Goal: Navigation & Orientation: Find specific page/section

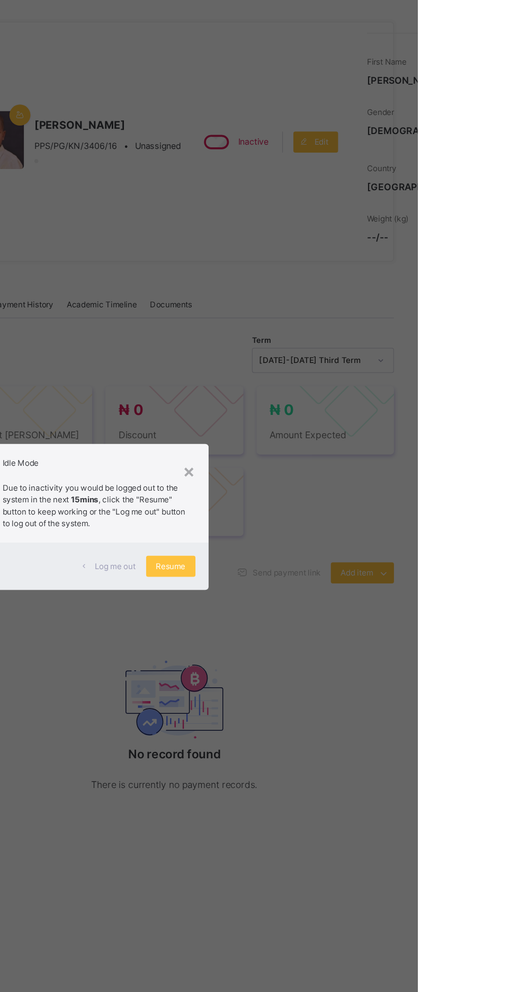
click at [340, 544] on div "Resume" at bounding box center [320, 535] width 40 height 17
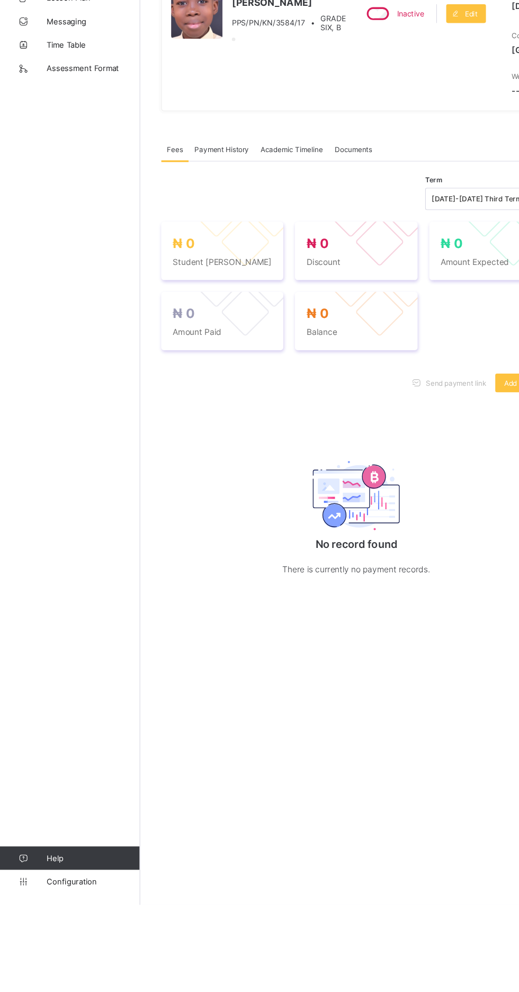
click at [250, 694] on p "There is currently no payment records." at bounding box center [323, 687] width 212 height 13
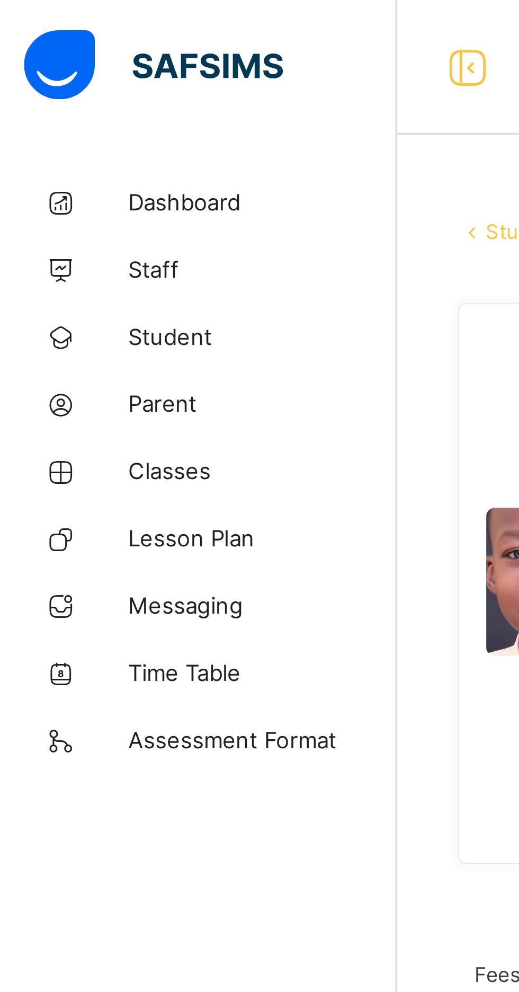
click at [54, 107] on span "Student" at bounding box center [84, 106] width 85 height 8
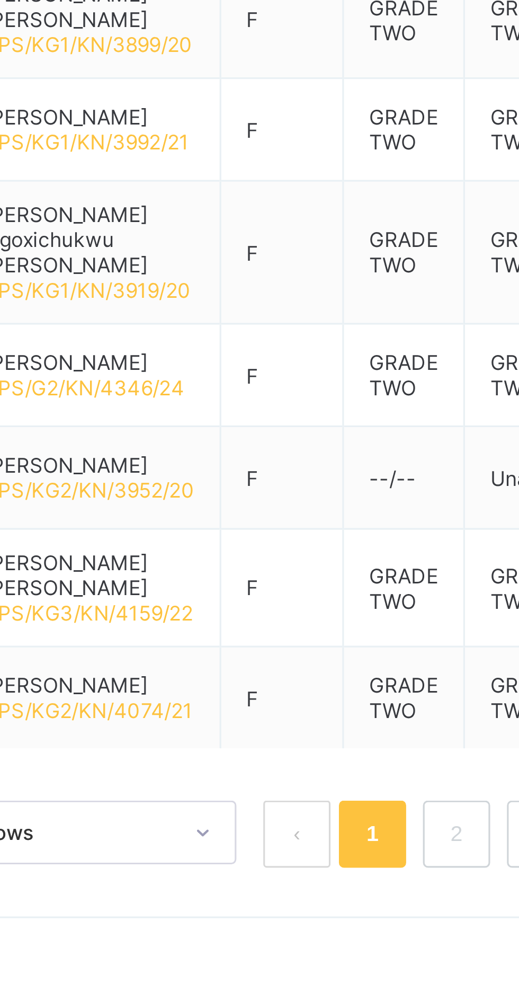
click at [323, 817] on link "2" at bounding box center [321, 824] width 10 height 14
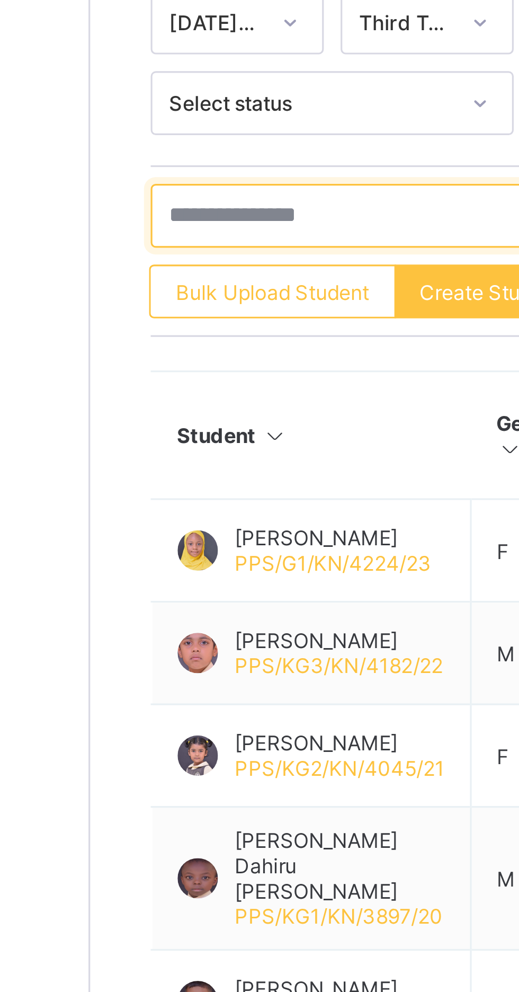
click at [166, 356] on input "text" at bounding box center [225, 357] width 159 height 20
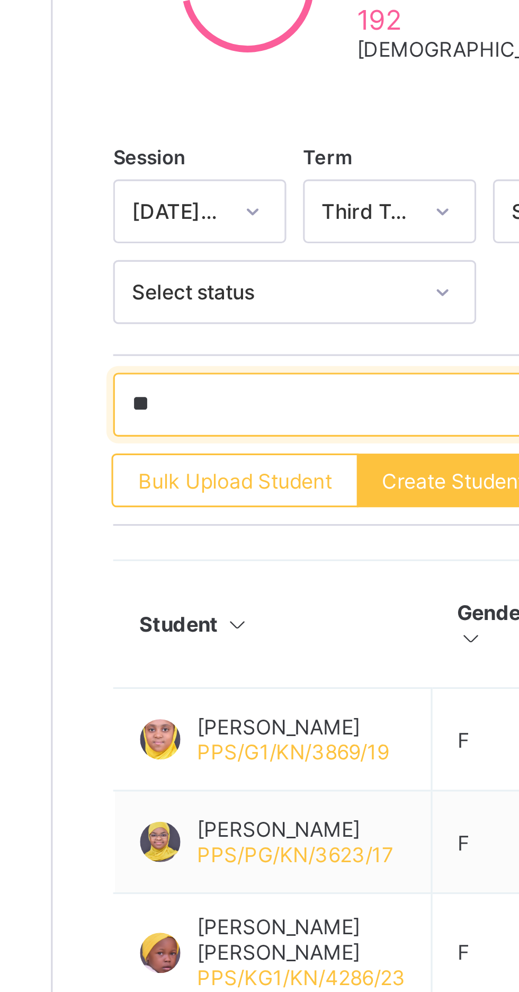
type input "*"
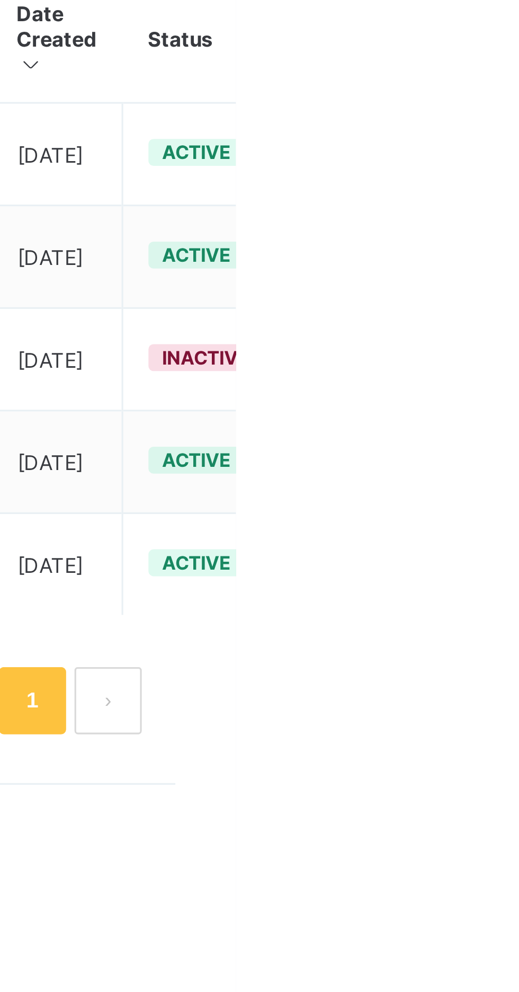
type input "*******"
click at [0, 0] on ul "View Profile Edit Student Link Parent/Guardian Delete Student" at bounding box center [0, 0] width 0 height 0
click at [0, 0] on div "View Profile" at bounding box center [0, 0] width 0 height 0
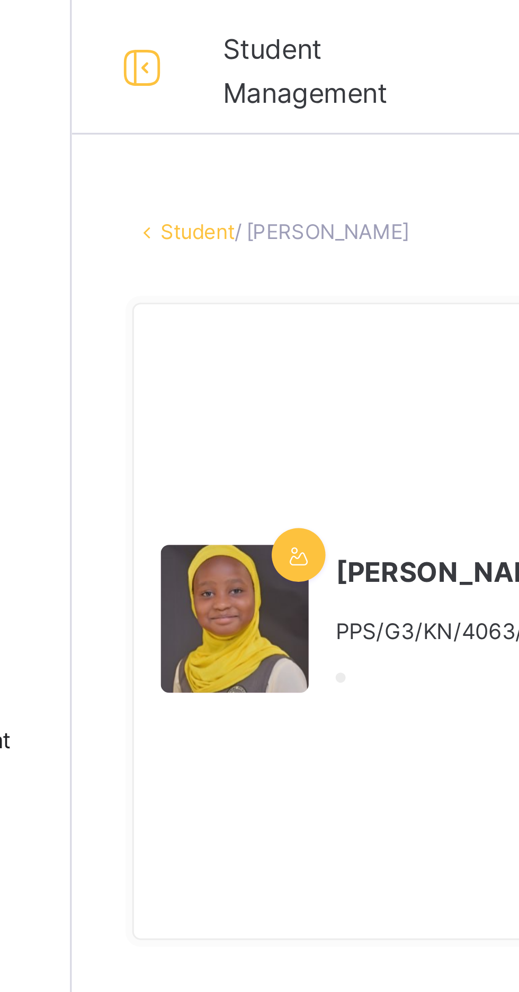
click at [179, 77] on link "Student" at bounding box center [166, 73] width 23 height 8
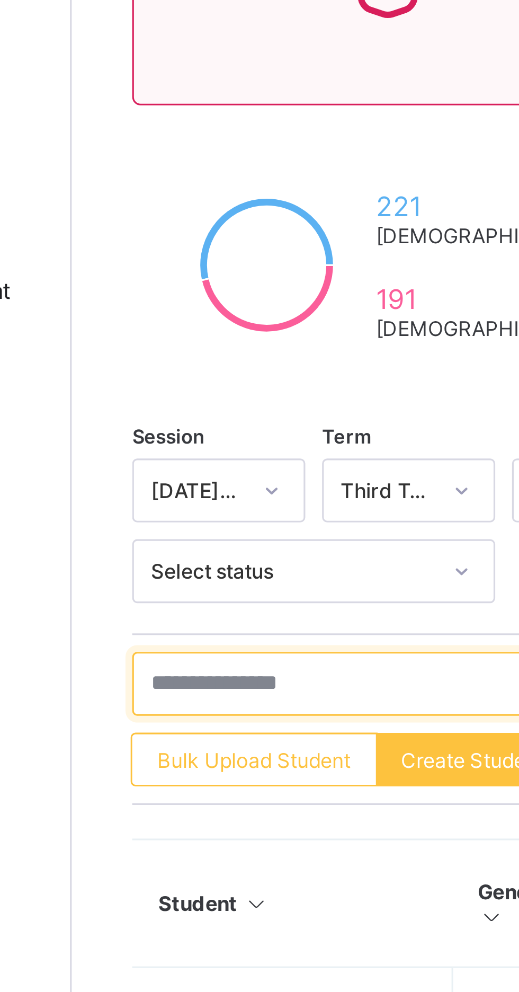
click at [167, 356] on input "text" at bounding box center [225, 357] width 159 height 20
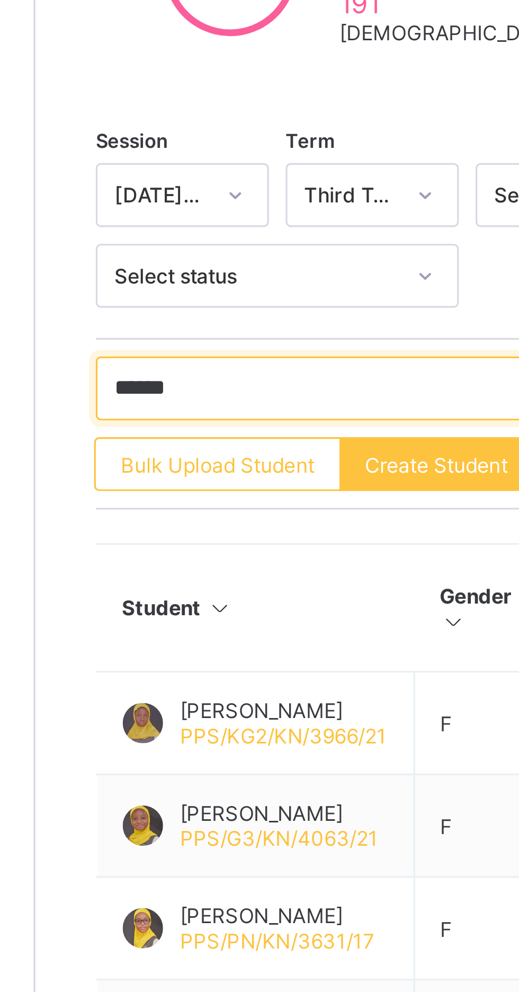
click at [217, 356] on input "******" at bounding box center [225, 357] width 159 height 20
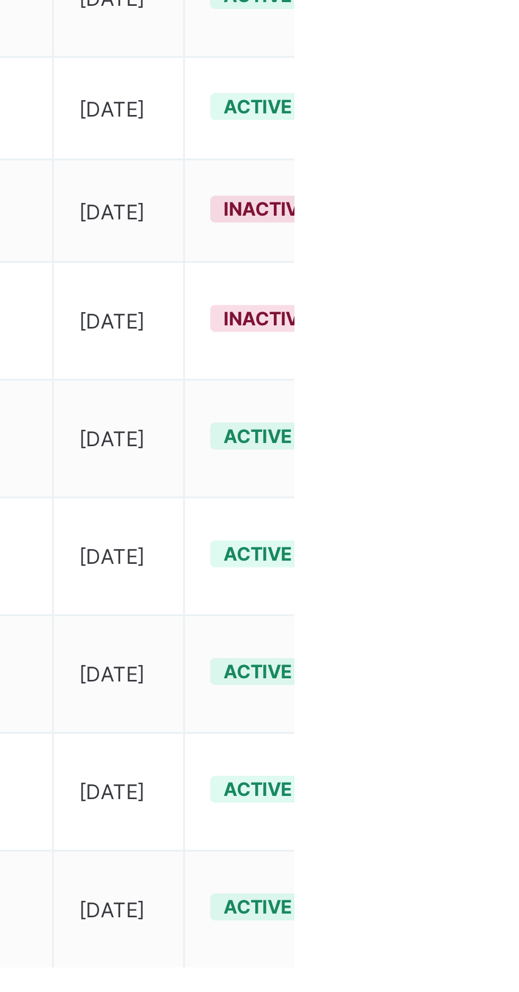
type input "********"
click at [0, 0] on ul "View Profile Edit Student Link Parent/Guardian Delete Student" at bounding box center [0, 0] width 0 height 0
click at [0, 0] on div "View Profile" at bounding box center [0, 0] width 0 height 0
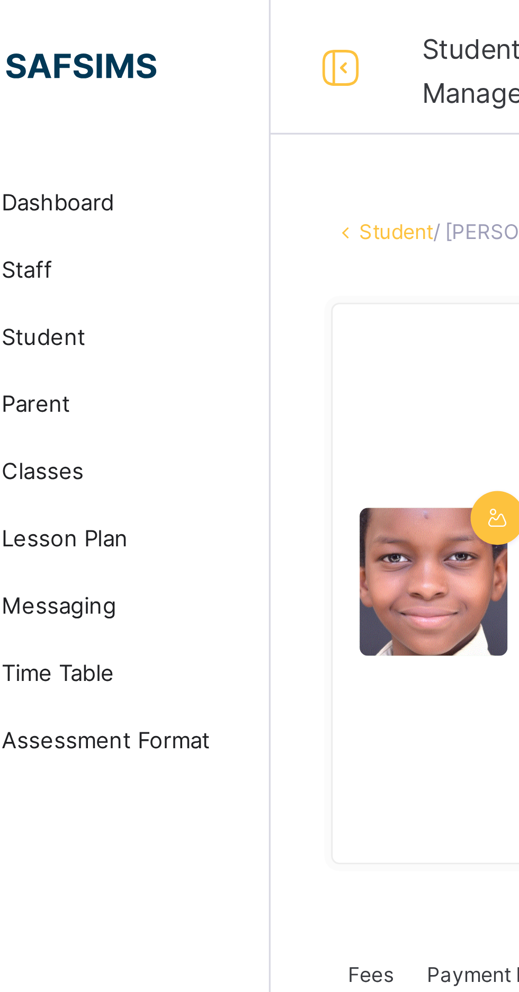
click at [179, 77] on link "Student" at bounding box center [166, 73] width 23 height 8
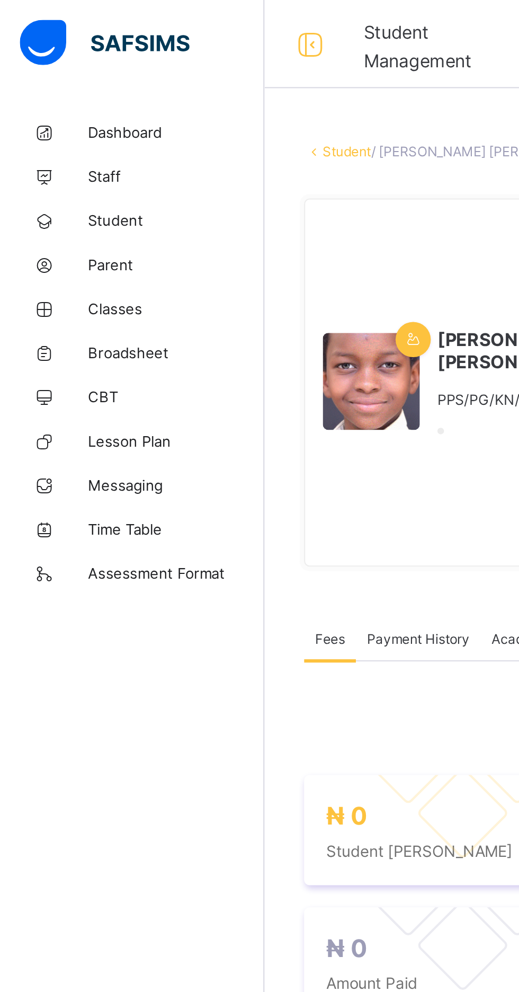
click at [179, 77] on link "Student" at bounding box center [166, 73] width 23 height 8
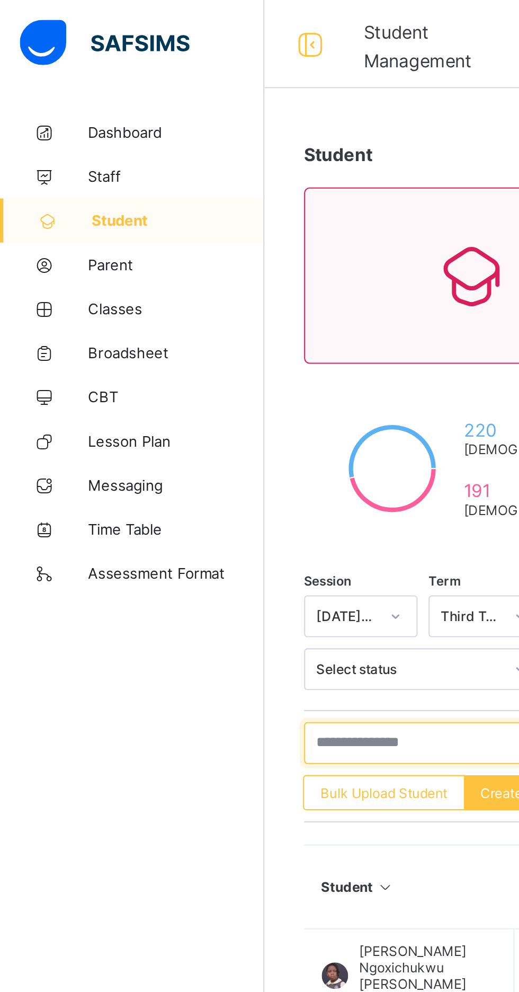
click at [197, 355] on input "text" at bounding box center [225, 357] width 159 height 20
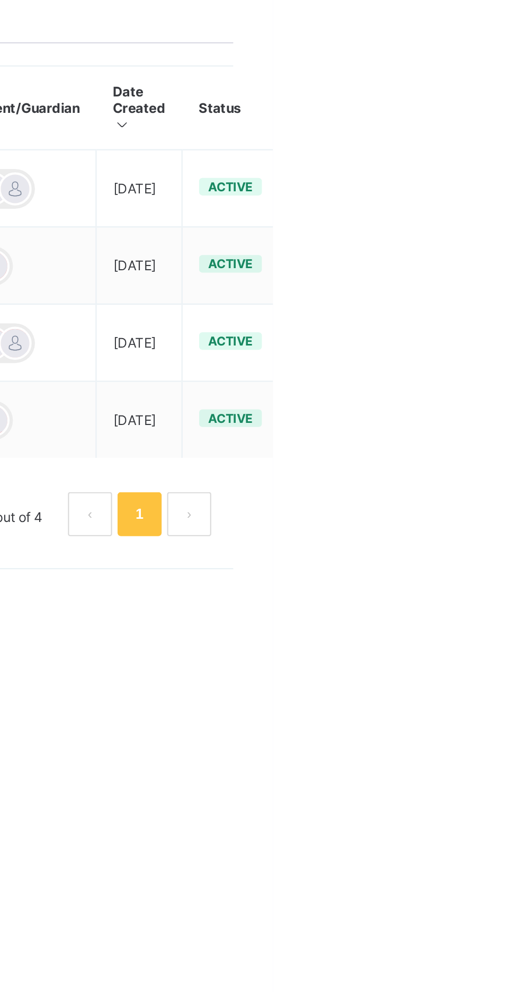
type input "*****"
click at [0, 0] on ul "View Profile Edit Student Link Parent/Guardian Delete Student" at bounding box center [0, 0] width 0 height 0
click at [0, 0] on div "View Profile" at bounding box center [0, 0] width 0 height 0
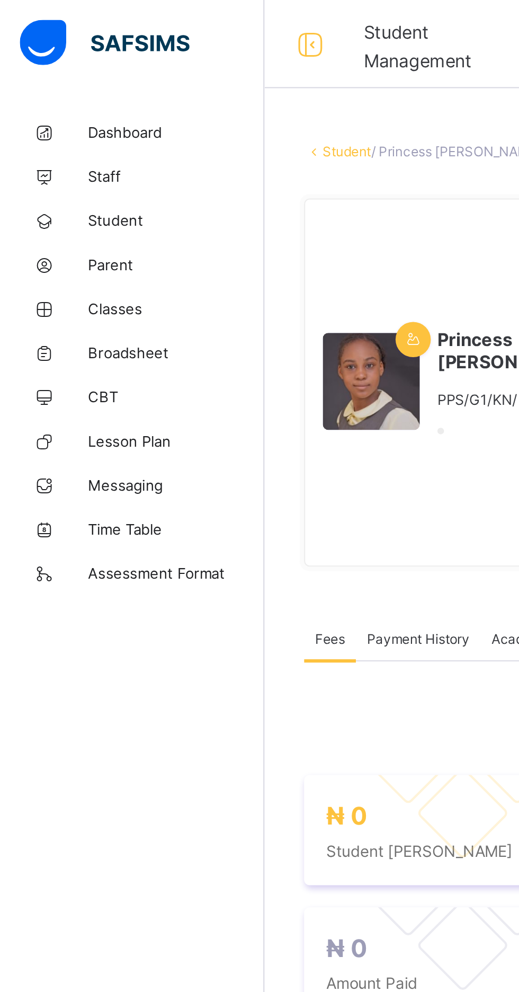
click at [173, 75] on link "Student" at bounding box center [166, 73] width 23 height 8
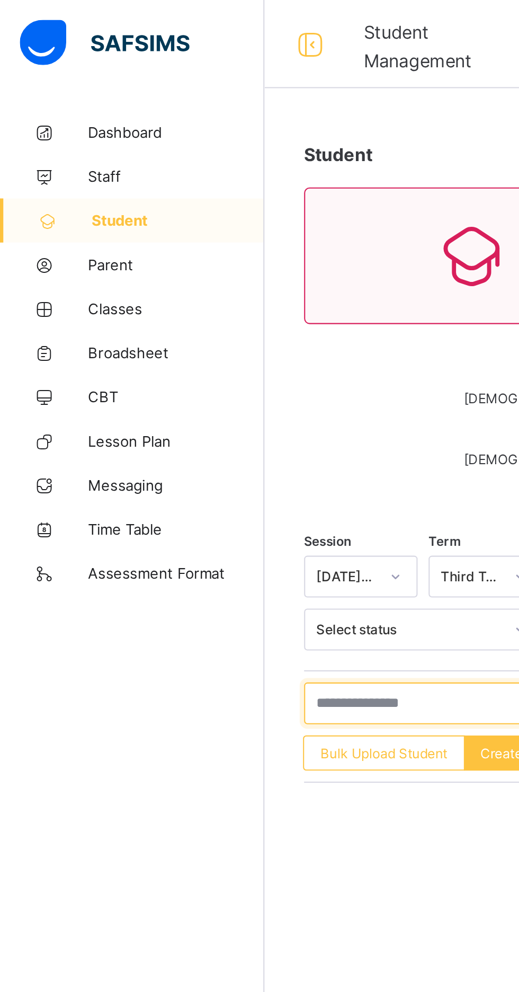
click at [187, 341] on input "text" at bounding box center [225, 338] width 159 height 20
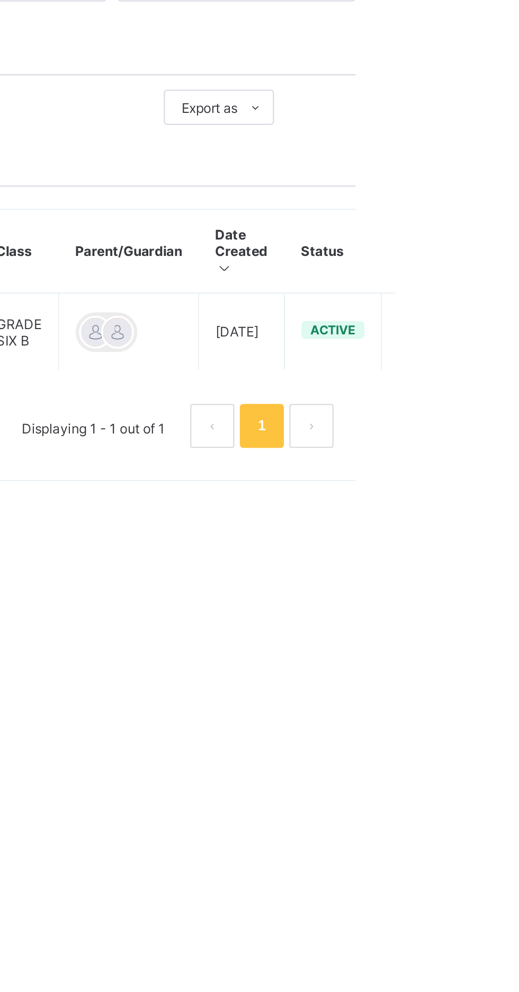
type input "****"
click at [0, 0] on ul "View Profile Edit Student Link Parent/Guardian Delete Student" at bounding box center [0, 0] width 0 height 0
click at [0, 0] on div "View Profile" at bounding box center [0, 0] width 0 height 0
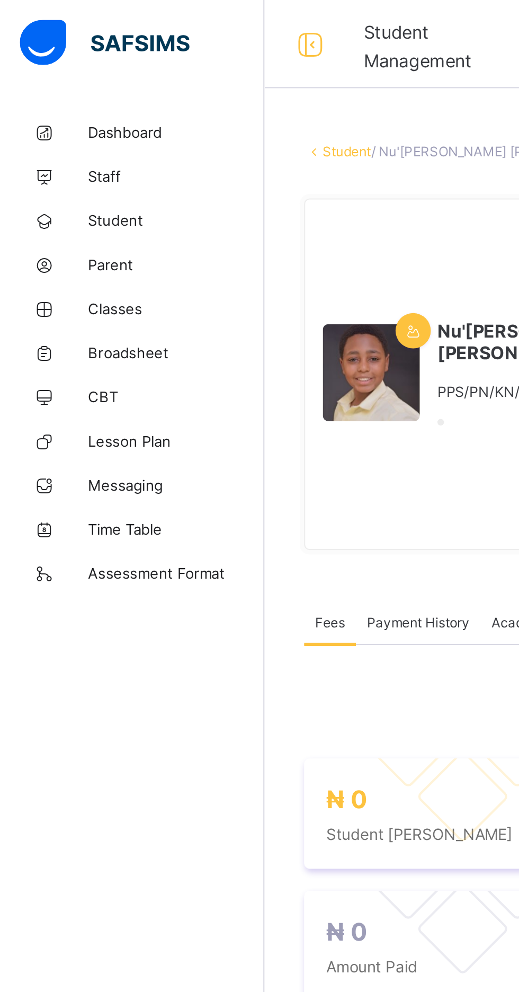
click at [173, 77] on link "Student" at bounding box center [166, 73] width 23 height 8
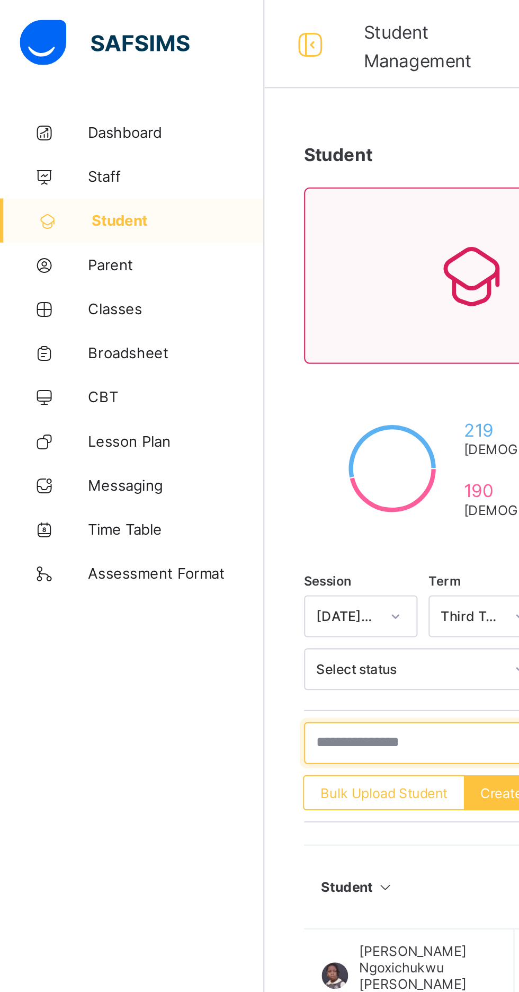
click at [189, 353] on input "text" at bounding box center [225, 357] width 159 height 20
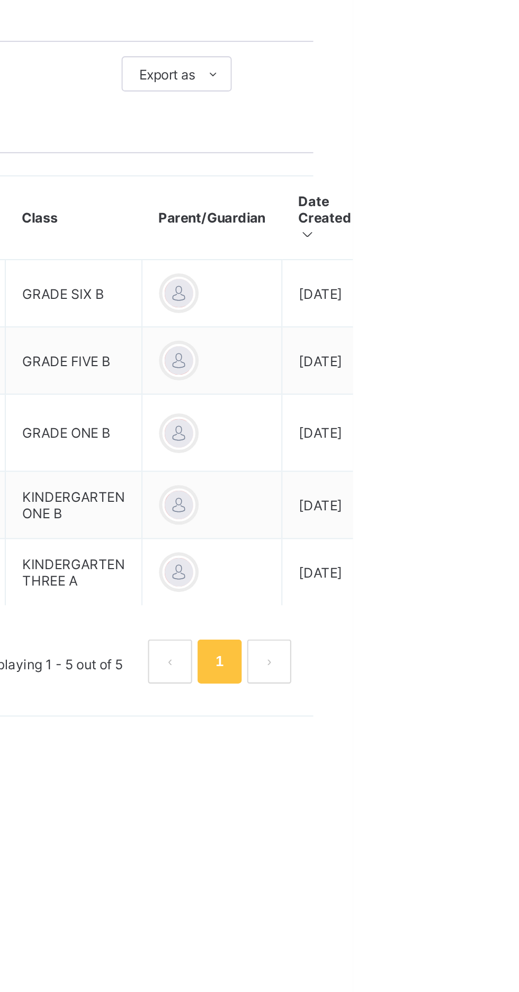
type input "****"
click at [0, 0] on ul "View Profile Edit Student Link Parent/Guardian Delete Student" at bounding box center [0, 0] width 0 height 0
click at [0, 0] on div "View Profile" at bounding box center [0, 0] width 0 height 0
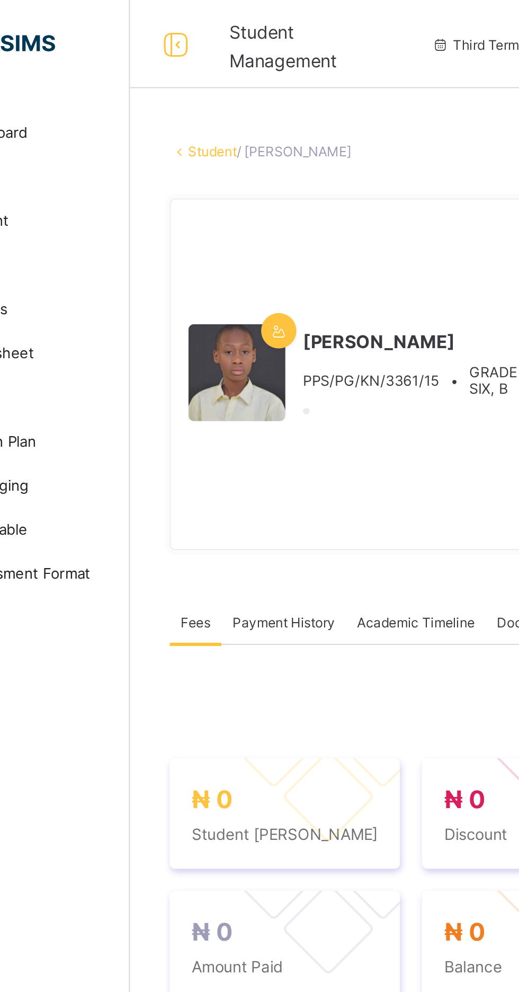
click at [178, 73] on link "Student" at bounding box center [166, 73] width 23 height 8
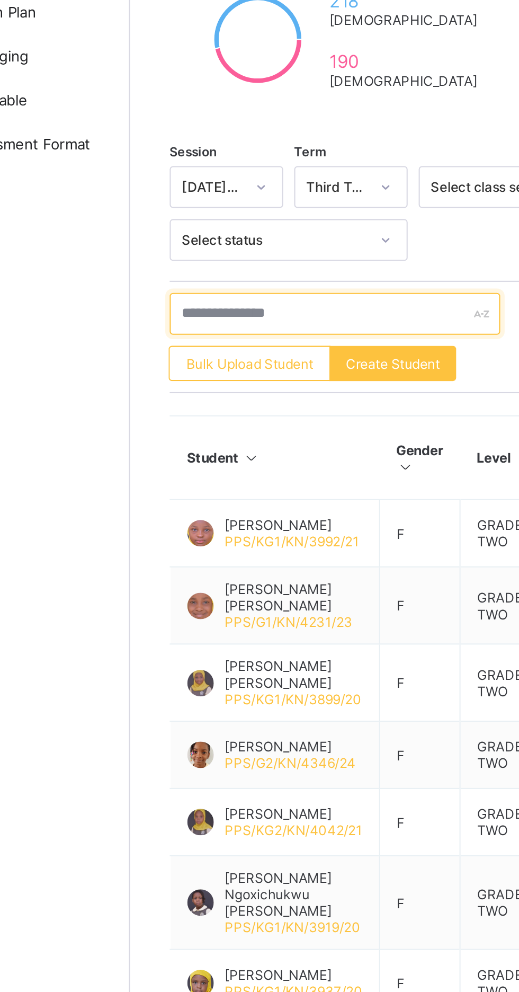
click at [183, 357] on input "text" at bounding box center [225, 357] width 159 height 20
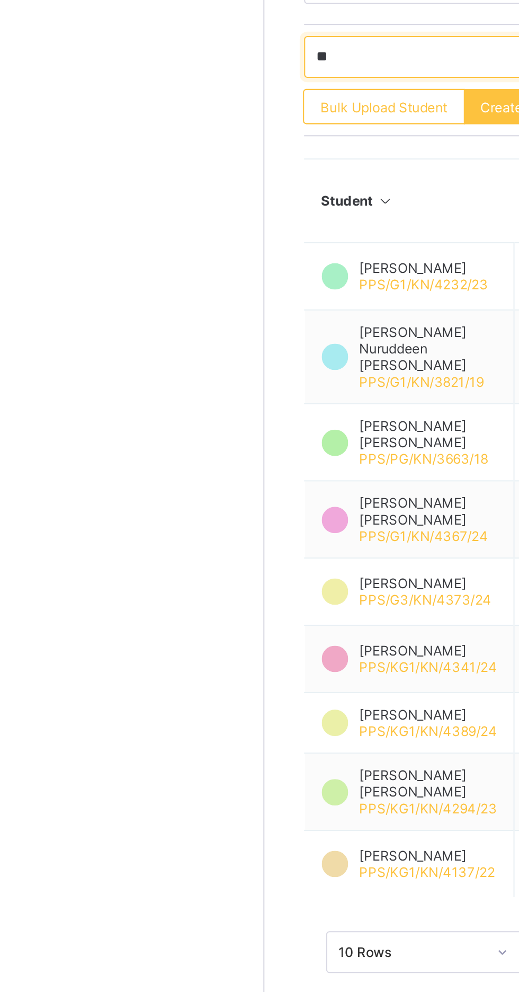
type input "*"
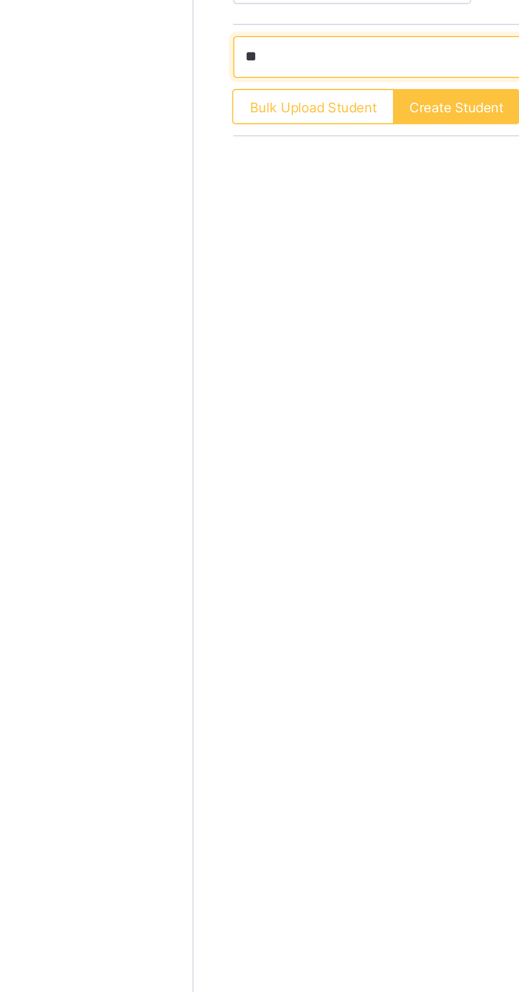
type input "*"
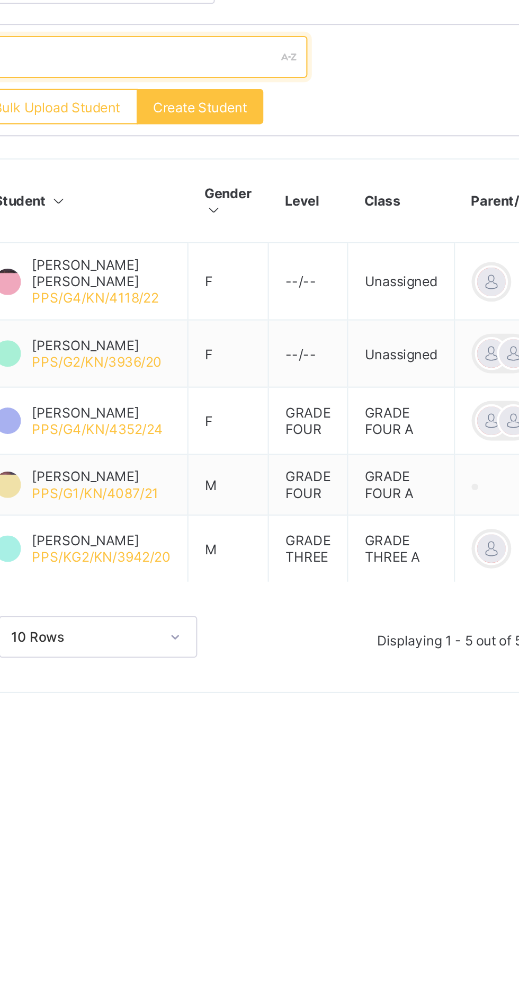
type input "*"
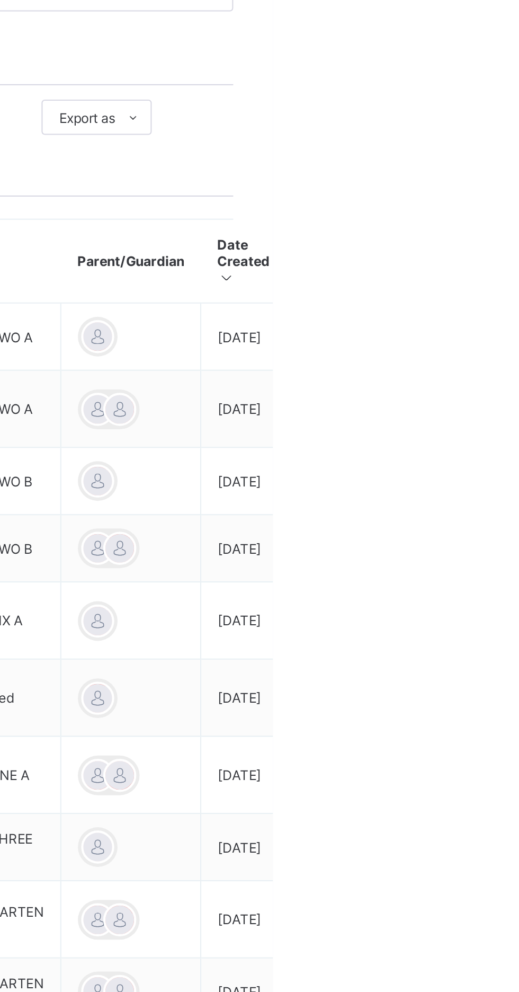
type input "********"
click at [0, 0] on ul "View Profile Edit Student Link Parent/Guardian Delete Student" at bounding box center [0, 0] width 0 height 0
click at [0, 0] on div "View Profile" at bounding box center [0, 0] width 0 height 0
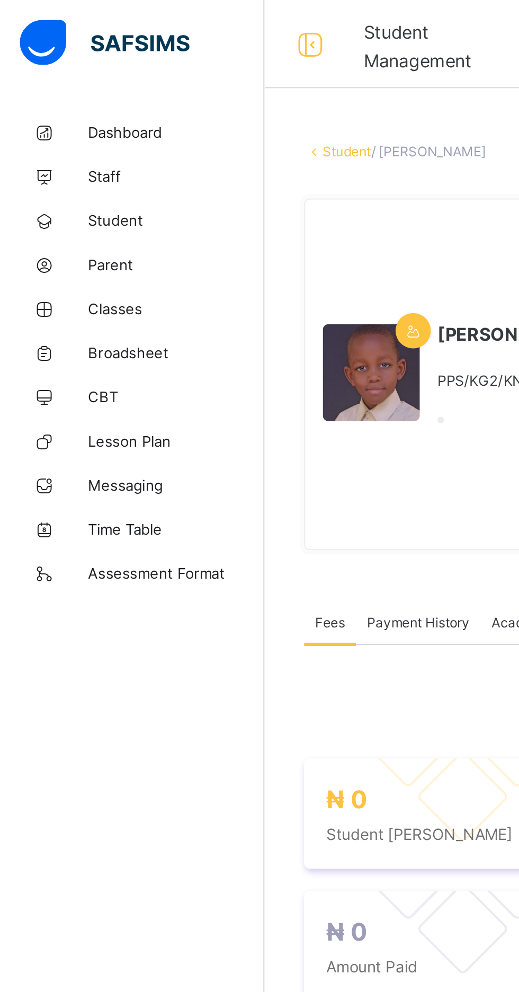
click at [178, 77] on link "Student" at bounding box center [166, 73] width 23 height 8
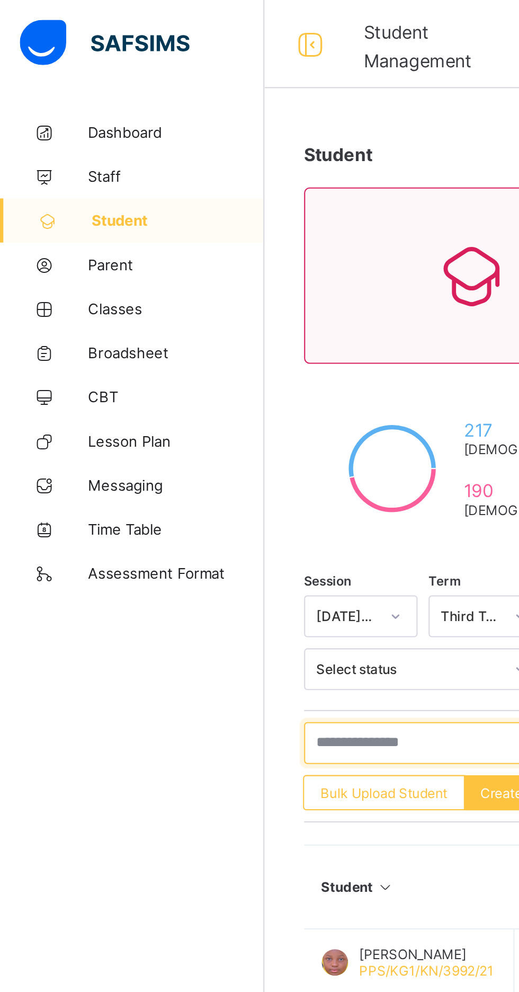
click at [196, 356] on input "text" at bounding box center [225, 357] width 159 height 20
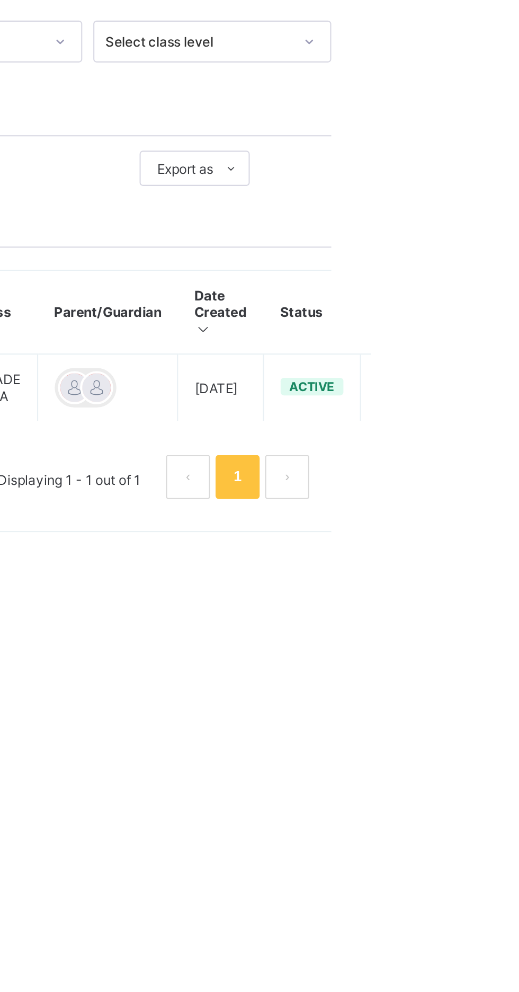
type input "******"
click at [0, 0] on ul "View Profile Edit Student Link Parent/Guardian Delete Student" at bounding box center [0, 0] width 0 height 0
click at [0, 0] on div "View Profile" at bounding box center [0, 0] width 0 height 0
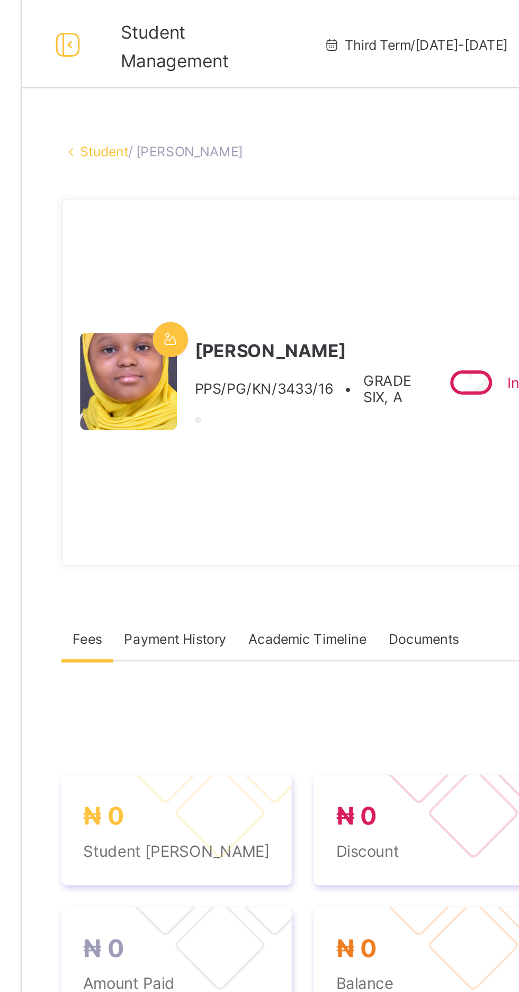
click at [179, 76] on link "Student" at bounding box center [166, 73] width 23 height 8
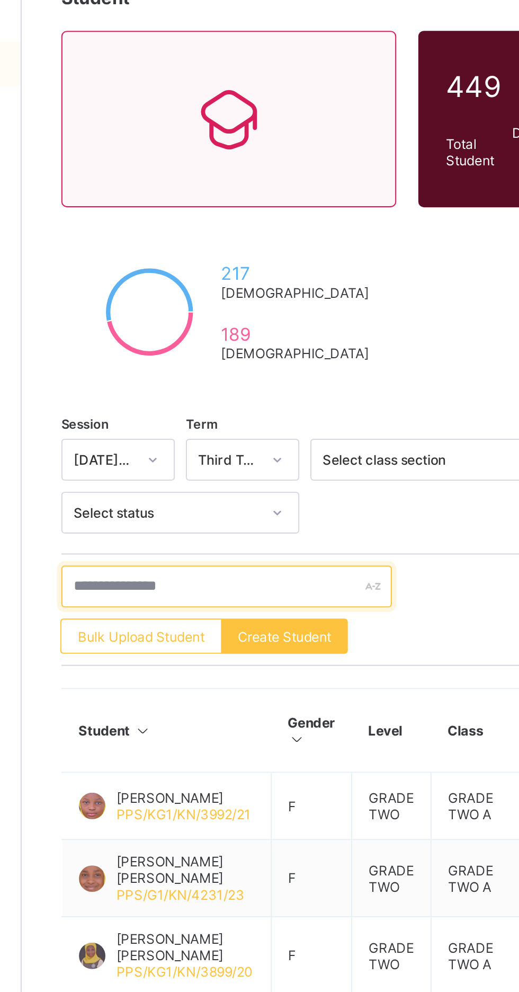
click at [227, 358] on input "text" at bounding box center [225, 357] width 159 height 20
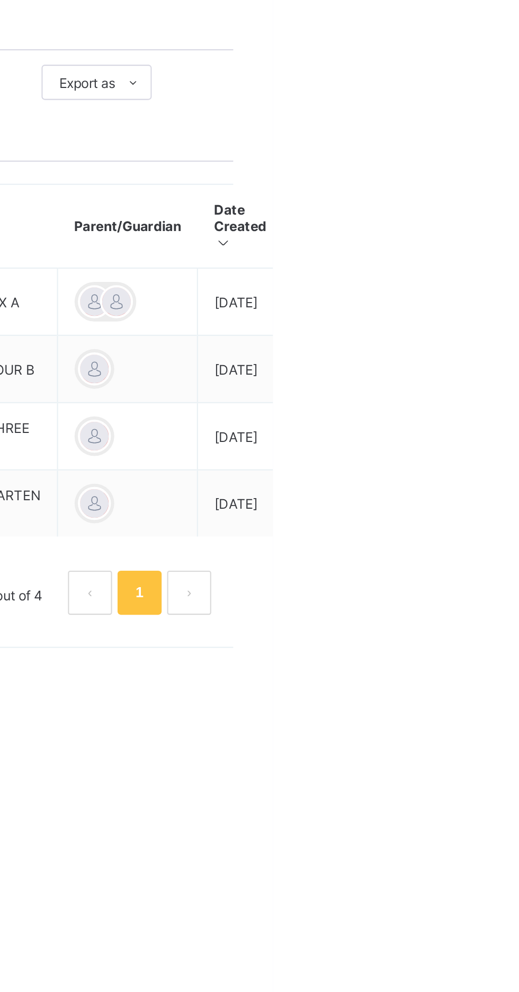
type input "****"
click at [0, 0] on ul "View Profile Edit Student Link Parent/Guardian Delete Student" at bounding box center [0, 0] width 0 height 0
click at [0, 0] on div "View Profile" at bounding box center [0, 0] width 0 height 0
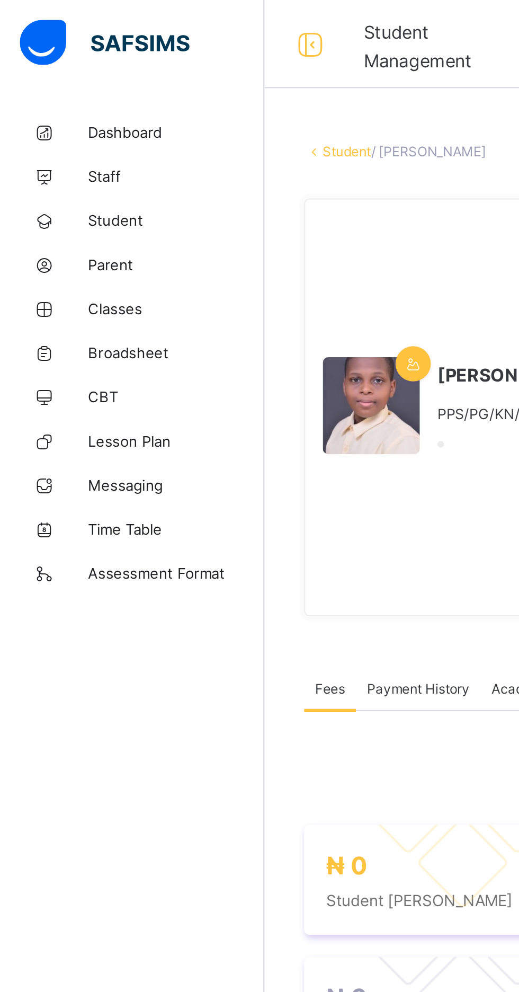
click at [179, 77] on link "Student" at bounding box center [166, 73] width 23 height 8
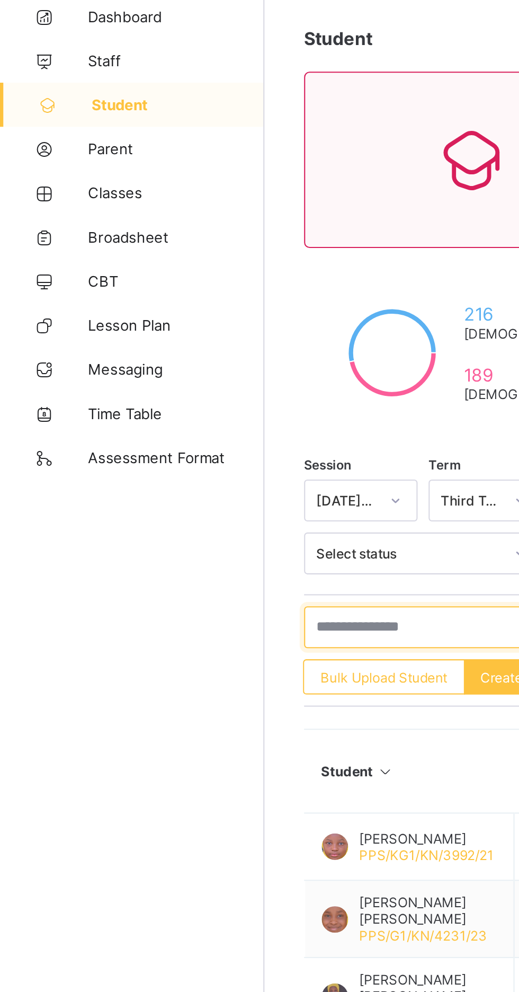
click at [206, 356] on input "text" at bounding box center [225, 357] width 159 height 20
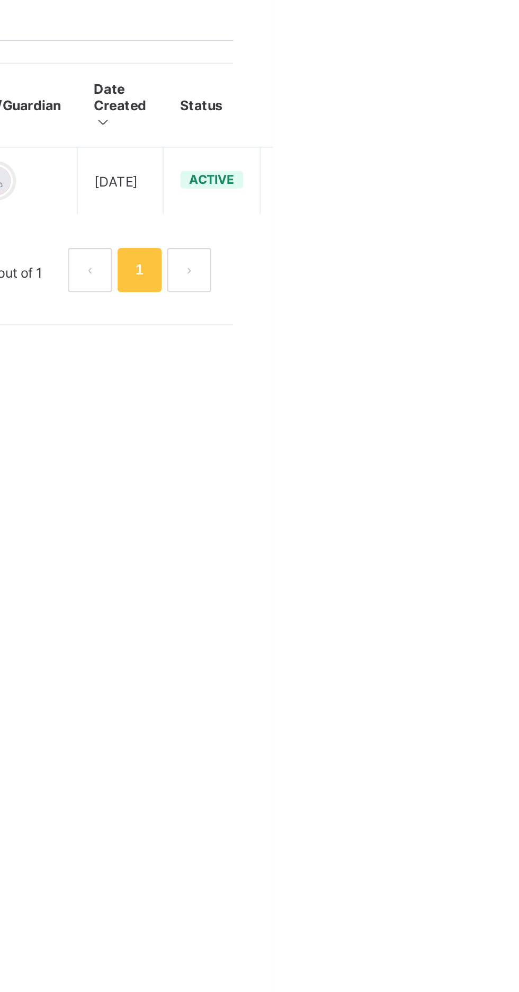
type input "*****"
click at [519, 460] on icon at bounding box center [528, 463] width 9 height 8
click at [0, 0] on div "View Profile" at bounding box center [0, 0] width 0 height 0
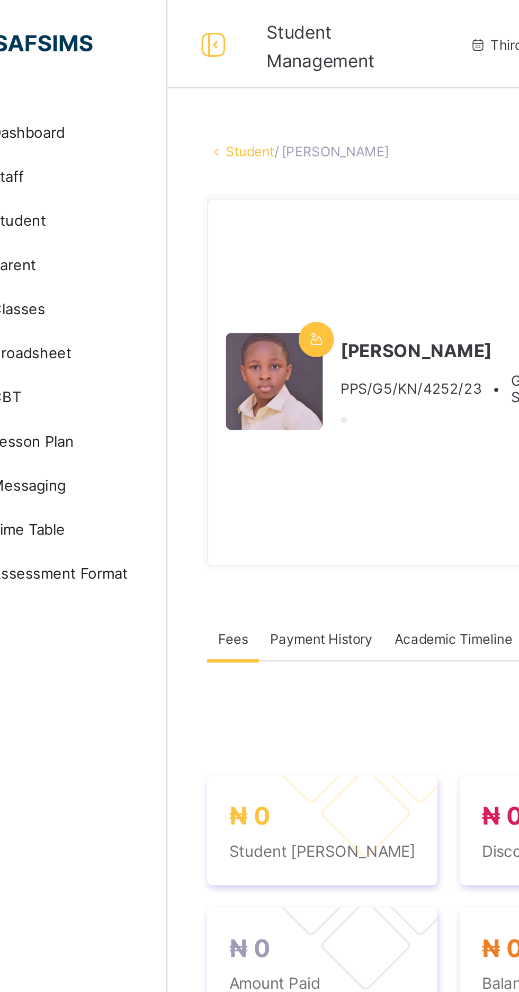
click at [174, 75] on link "Student" at bounding box center [166, 73] width 23 height 8
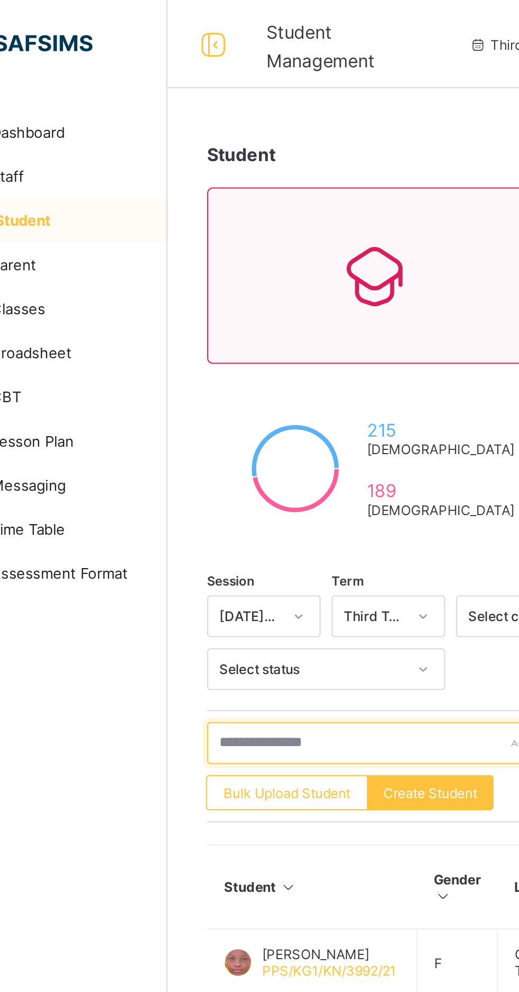
click at [190, 353] on input "text" at bounding box center [225, 357] width 159 height 20
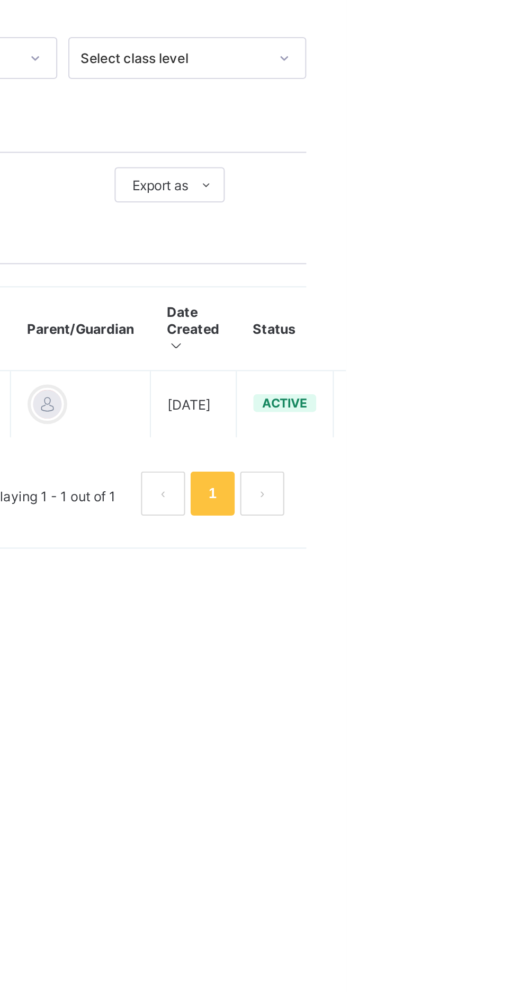
type input "******"
click at [519, 462] on icon at bounding box center [528, 463] width 9 height 8
click at [0, 0] on div "View Profile" at bounding box center [0, 0] width 0 height 0
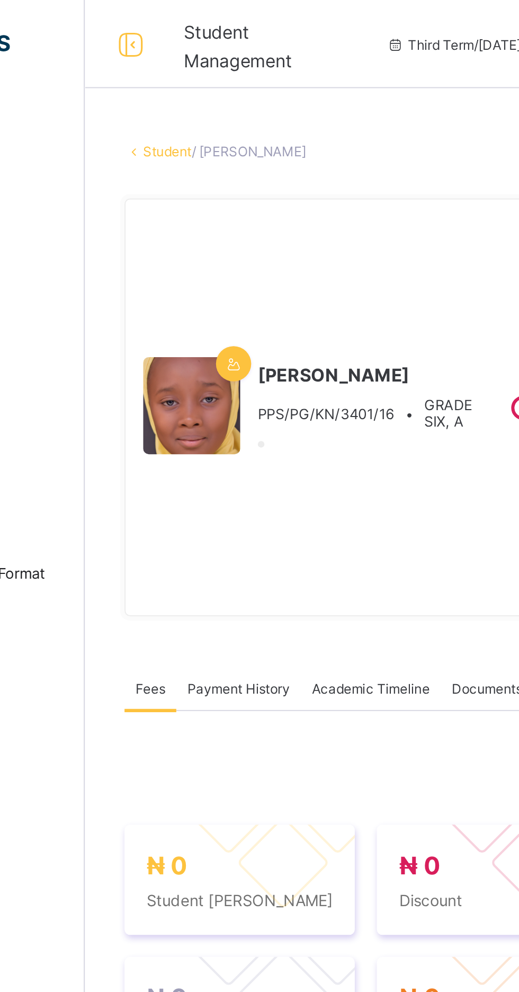
click at [179, 72] on link "Student" at bounding box center [166, 73] width 23 height 8
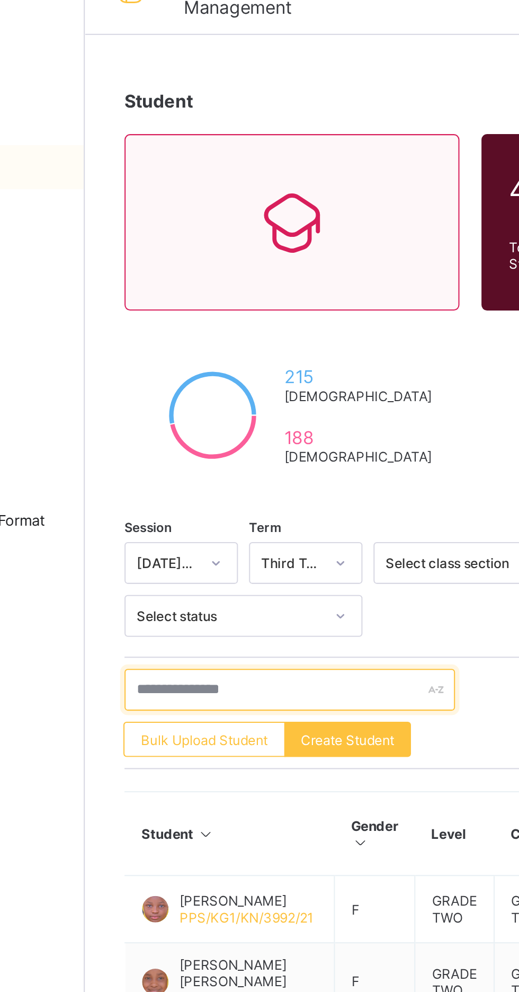
click at [197, 360] on input "text" at bounding box center [225, 357] width 159 height 20
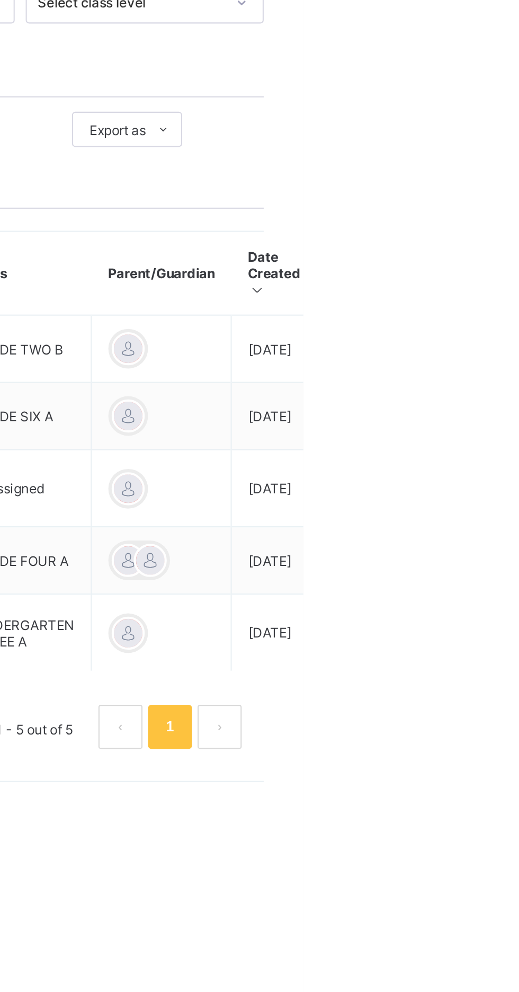
type input "*********"
click at [0, 0] on ul "View Profile Edit Student Link Parent/Guardian Delete Student" at bounding box center [0, 0] width 0 height 0
click at [0, 0] on div "View Profile" at bounding box center [0, 0] width 0 height 0
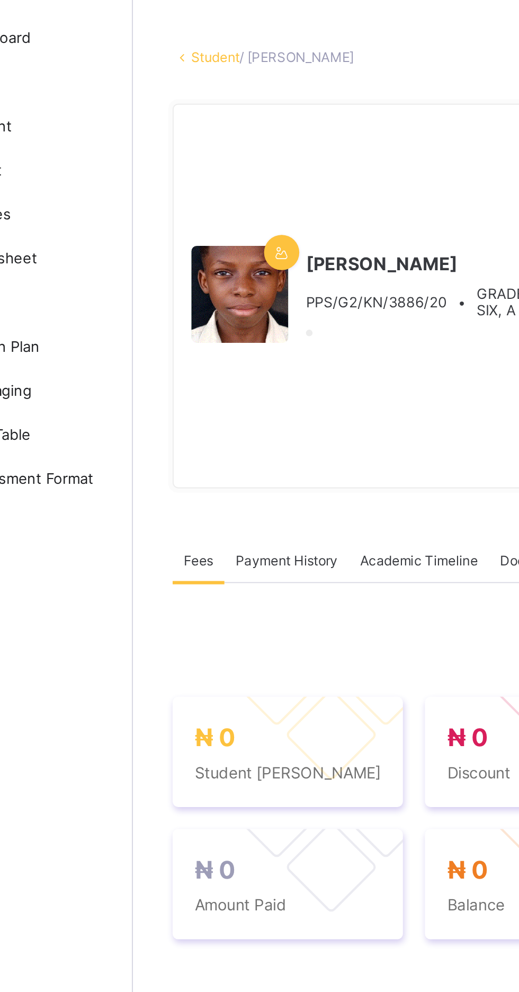
click at [172, 76] on link "Student" at bounding box center [166, 73] width 23 height 8
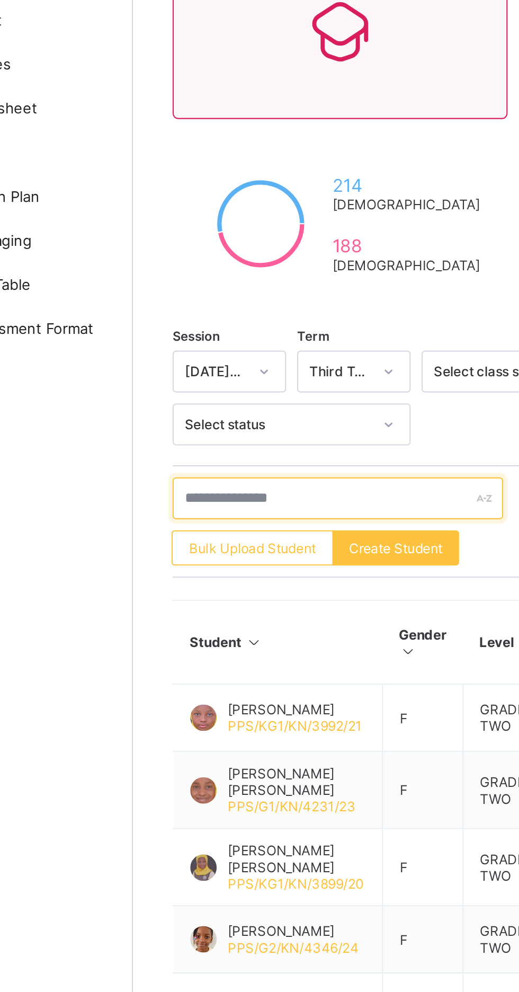
click at [200, 356] on input "text" at bounding box center [225, 357] width 159 height 20
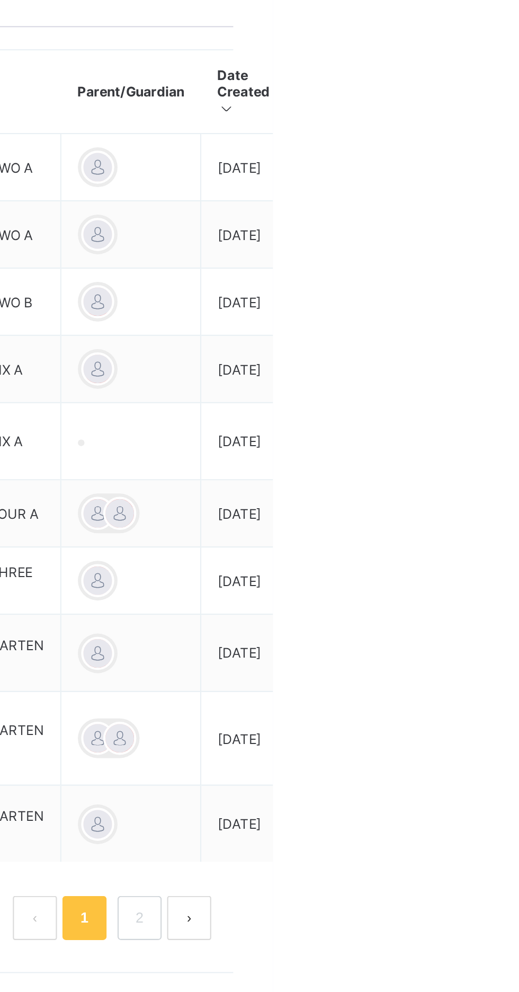
type input "**********"
click at [0, 0] on ul "View Profile Edit Student Link Parent/Guardian Delete Student" at bounding box center [0, 0] width 0 height 0
click at [0, 0] on div "View Profile" at bounding box center [0, 0] width 0 height 0
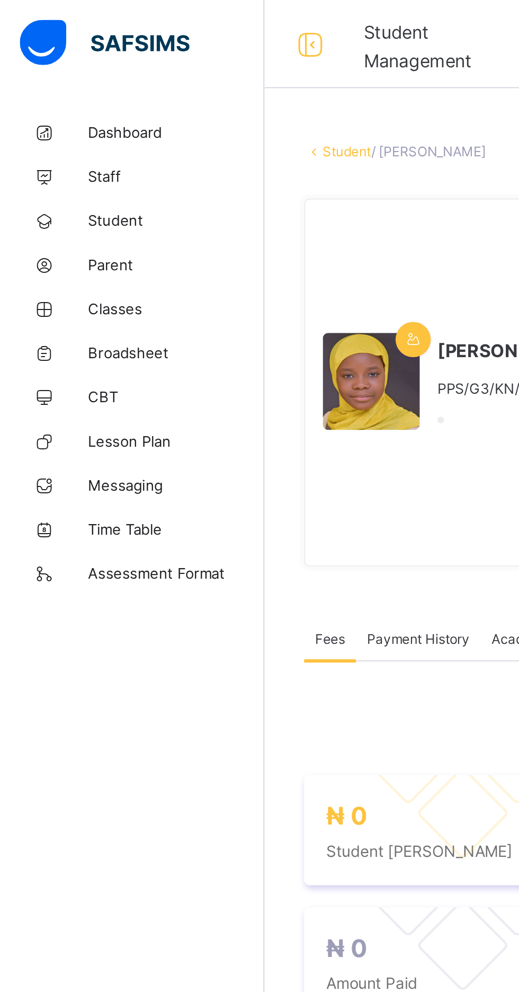
click at [171, 72] on link "Student" at bounding box center [166, 73] width 23 height 8
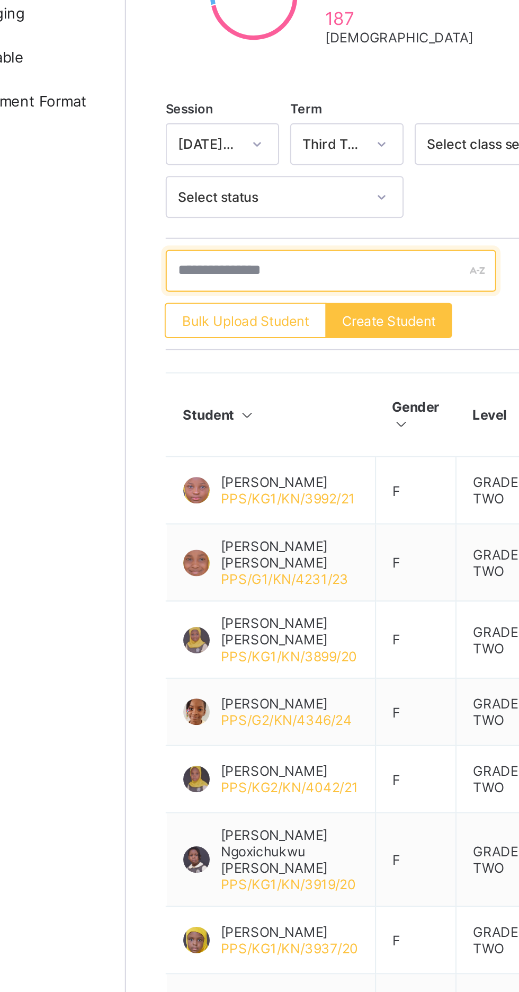
click at [181, 359] on input "text" at bounding box center [225, 357] width 159 height 20
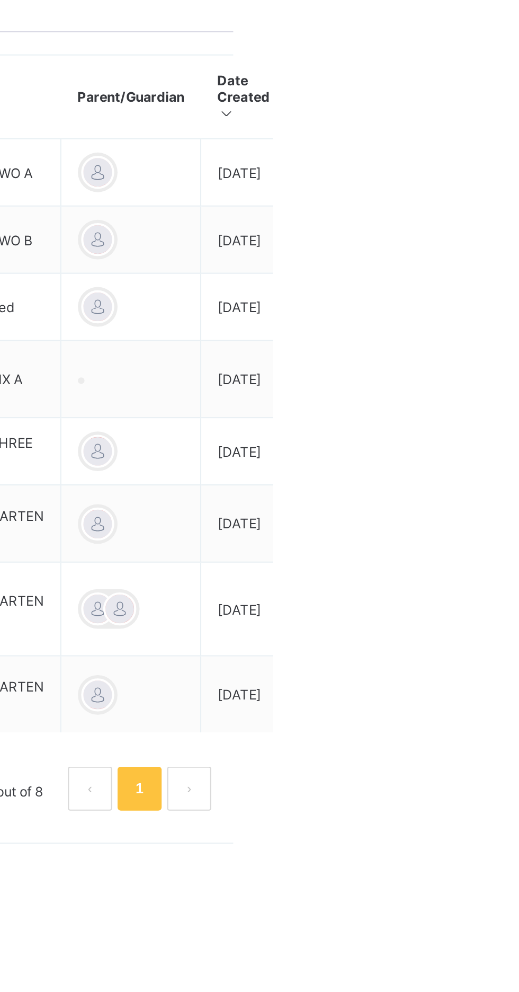
type input "*****"
click at [0, 0] on ul "View Profile Edit Student Link Parent/Guardian Delete Student" at bounding box center [0, 0] width 0 height 0
click at [0, 0] on div "View Profile" at bounding box center [0, 0] width 0 height 0
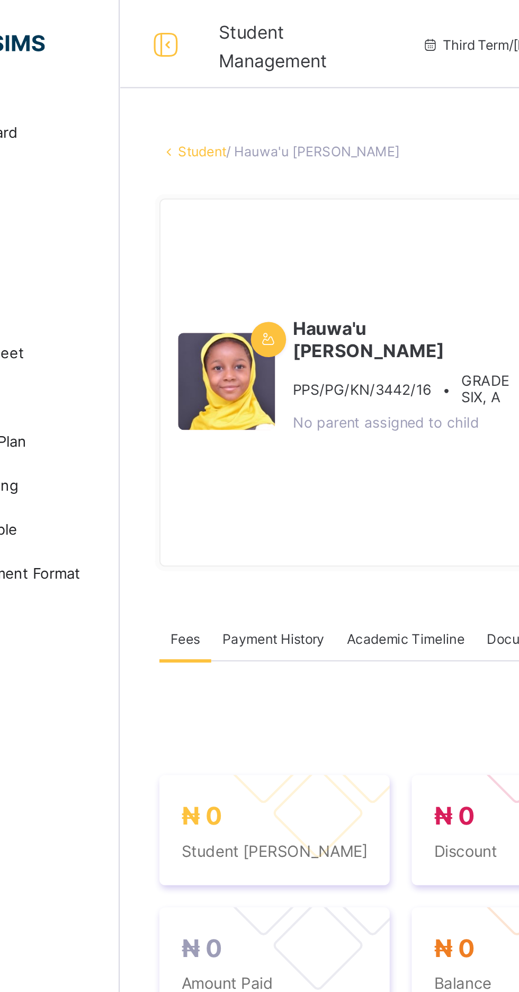
click at [171, 77] on link "Student" at bounding box center [166, 73] width 23 height 8
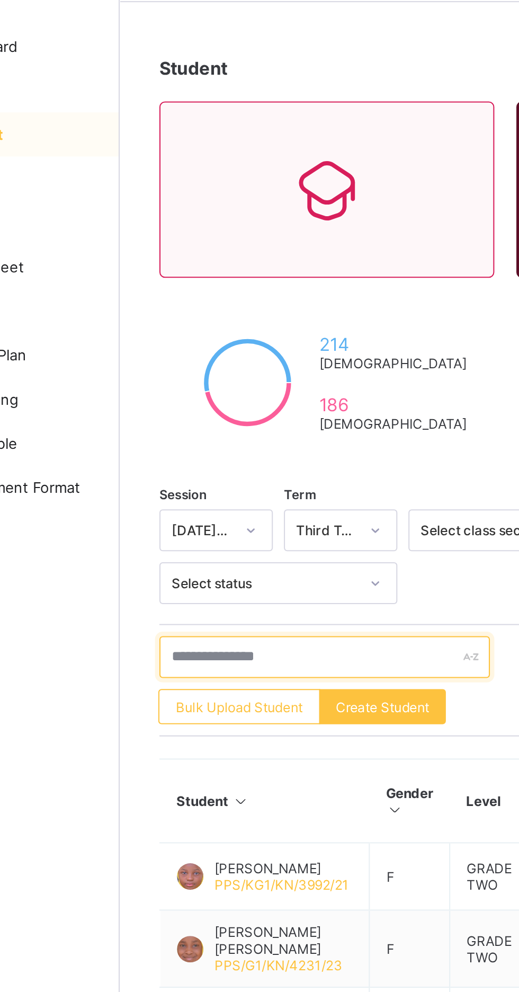
click at [237, 354] on input "text" at bounding box center [225, 357] width 159 height 20
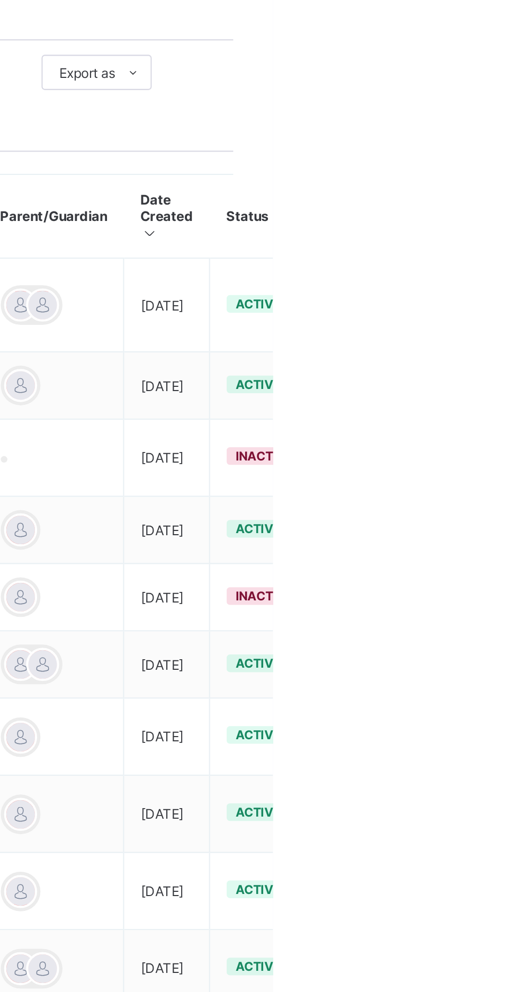
type input "**********"
click at [0, 0] on ul "View Profile Edit Student Link Parent/Guardian Delete Student" at bounding box center [0, 0] width 0 height 0
click at [0, 0] on div "View Profile" at bounding box center [0, 0] width 0 height 0
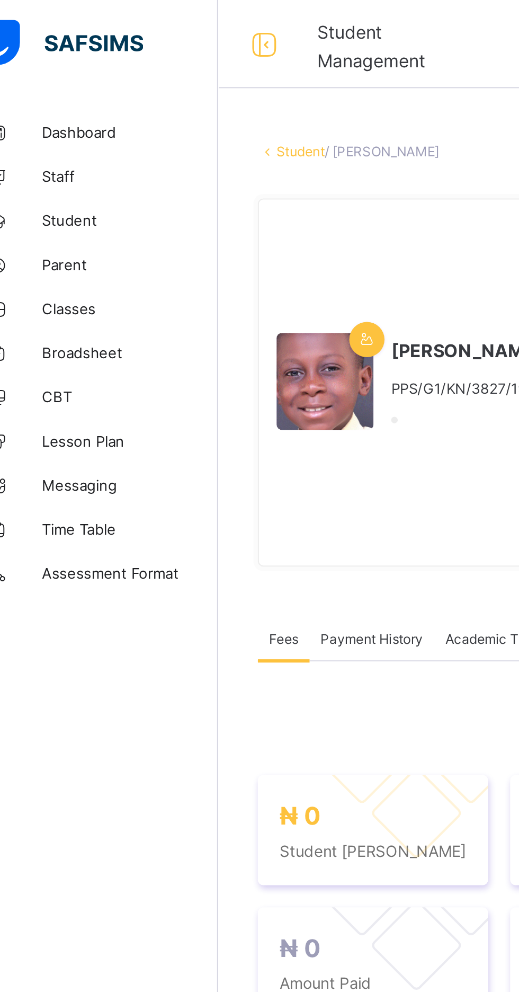
click at [173, 77] on link "Student" at bounding box center [166, 73] width 23 height 8
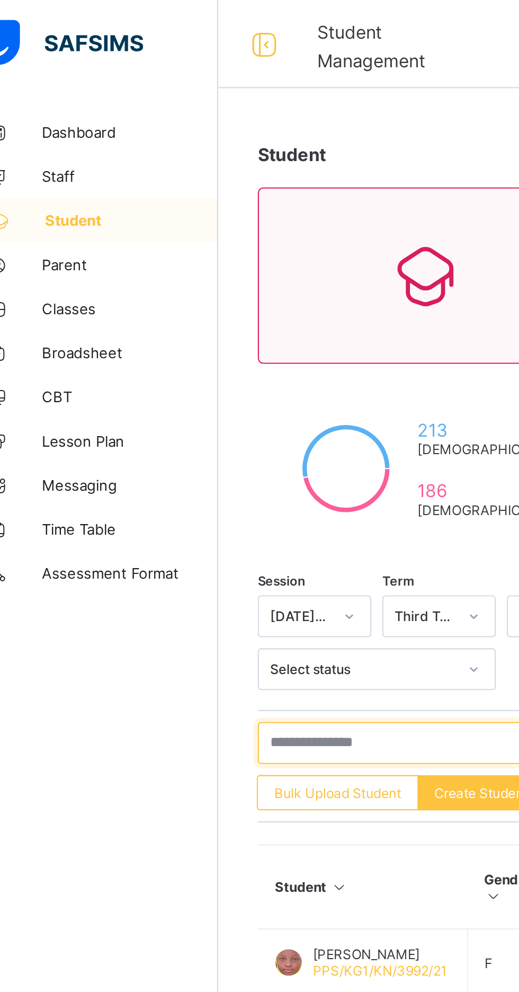
click at [182, 356] on input "text" at bounding box center [225, 357] width 159 height 20
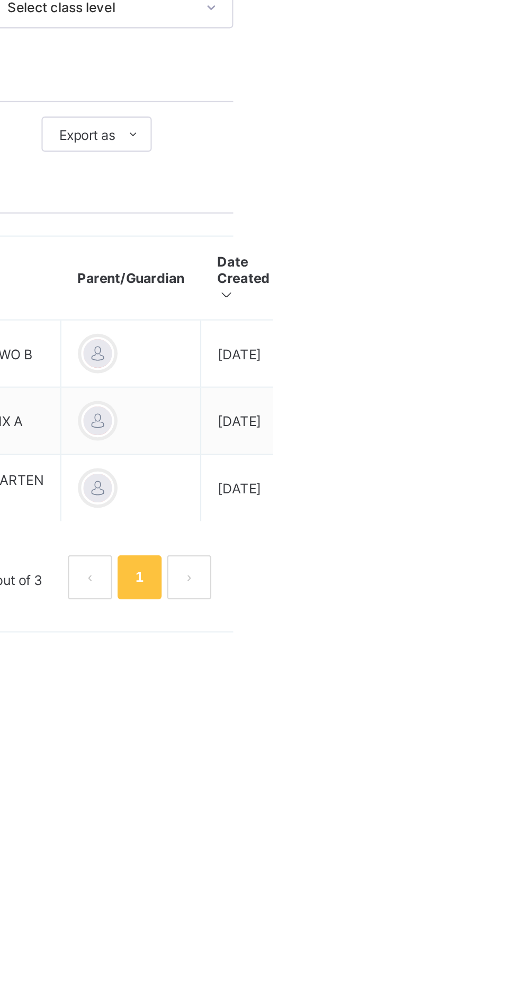
type input "*****"
click at [0, 0] on ul "View Profile Edit Student Link Parent/Guardian Delete Student" at bounding box center [0, 0] width 0 height 0
click at [0, 0] on div "View Profile" at bounding box center [0, 0] width 0 height 0
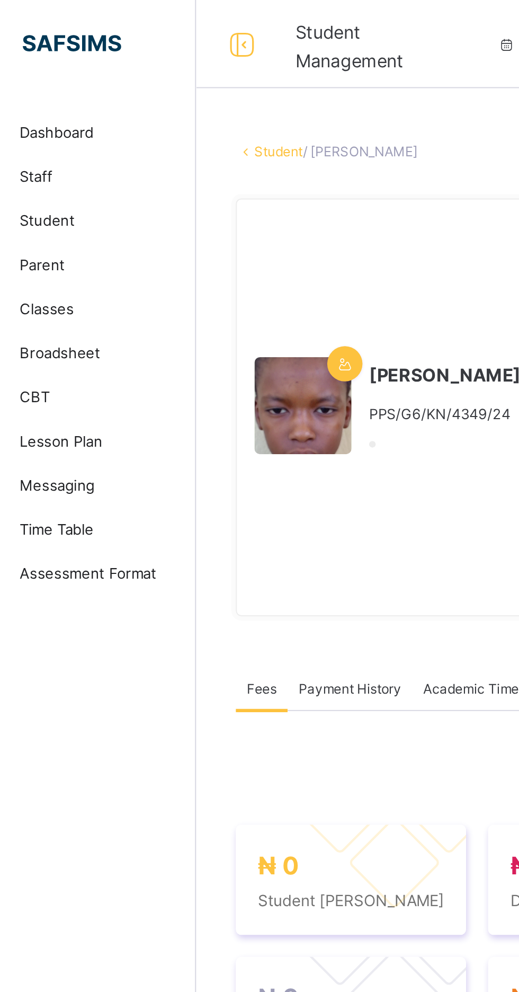
click at [179, 77] on link "Student" at bounding box center [166, 73] width 23 height 8
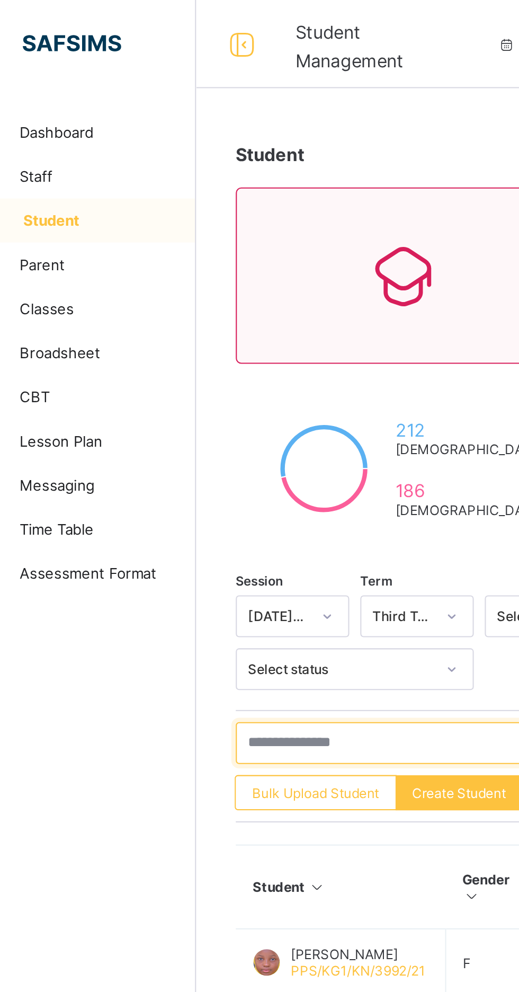
click at [187, 358] on input "text" at bounding box center [225, 357] width 159 height 20
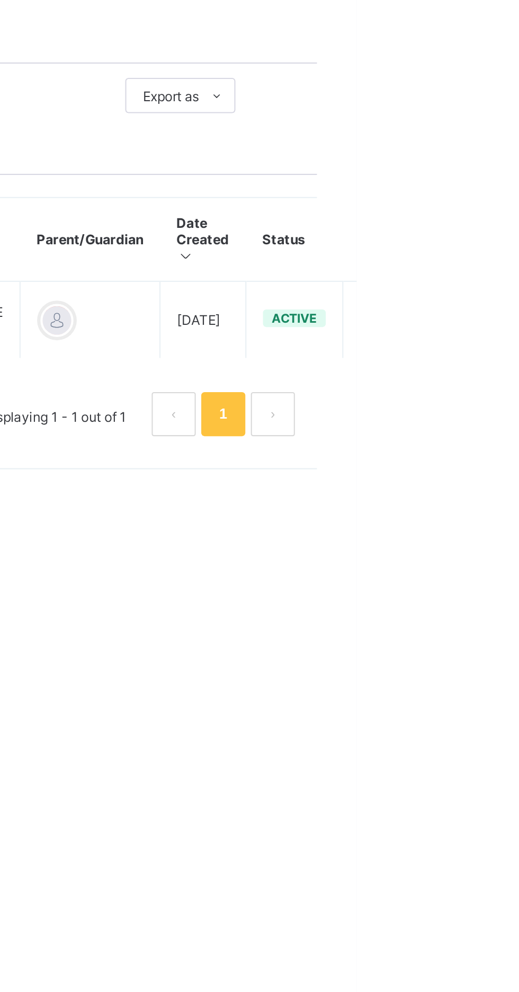
type input "*****"
click at [519, 461] on icon at bounding box center [528, 465] width 9 height 8
click at [0, 0] on div "View Profile" at bounding box center [0, 0] width 0 height 0
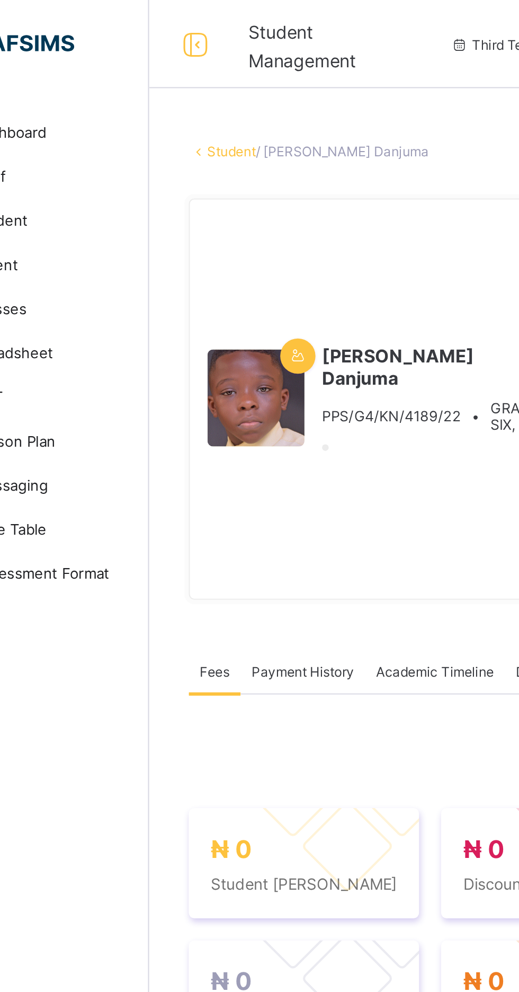
click at [178, 70] on link "Student" at bounding box center [166, 73] width 23 height 8
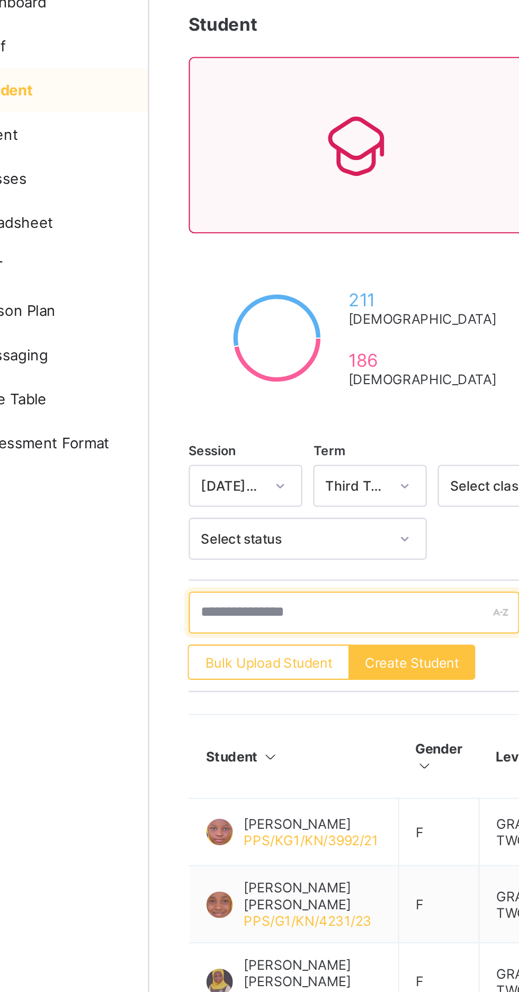
click at [200, 358] on input "text" at bounding box center [225, 357] width 159 height 20
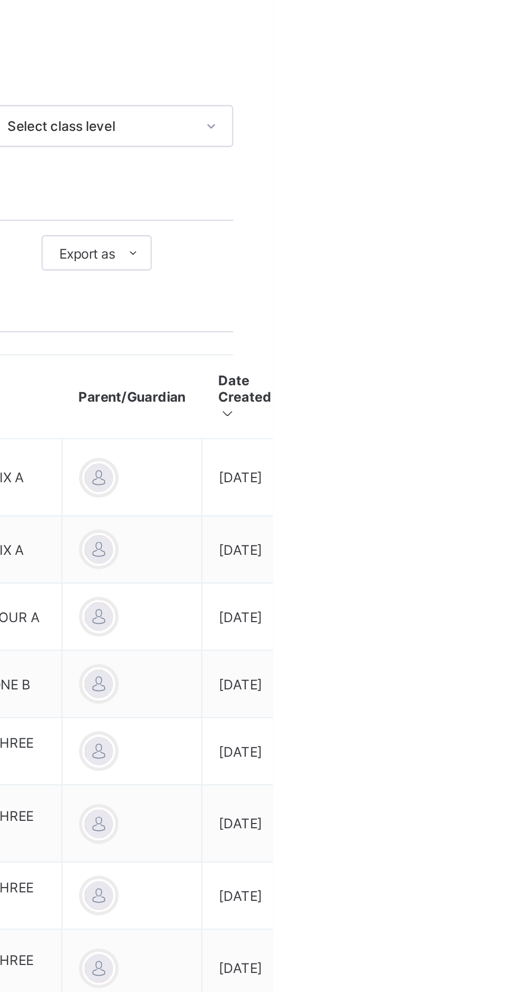
type input "*********"
click at [0, 0] on ul "View Profile Edit Student Link Parent/Guardian Delete Student" at bounding box center [0, 0] width 0 height 0
click at [0, 0] on div "View Profile" at bounding box center [0, 0] width 0 height 0
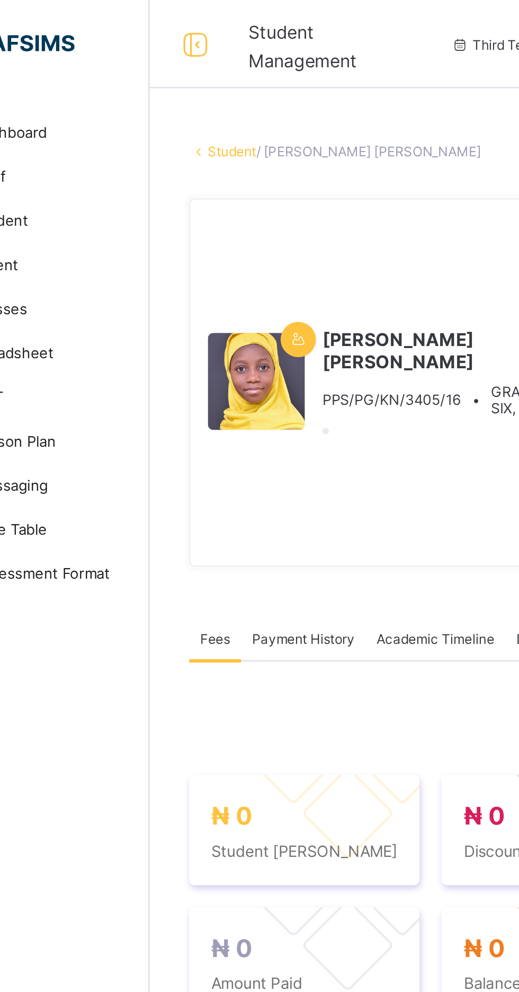
click at [174, 77] on link "Student" at bounding box center [166, 73] width 23 height 8
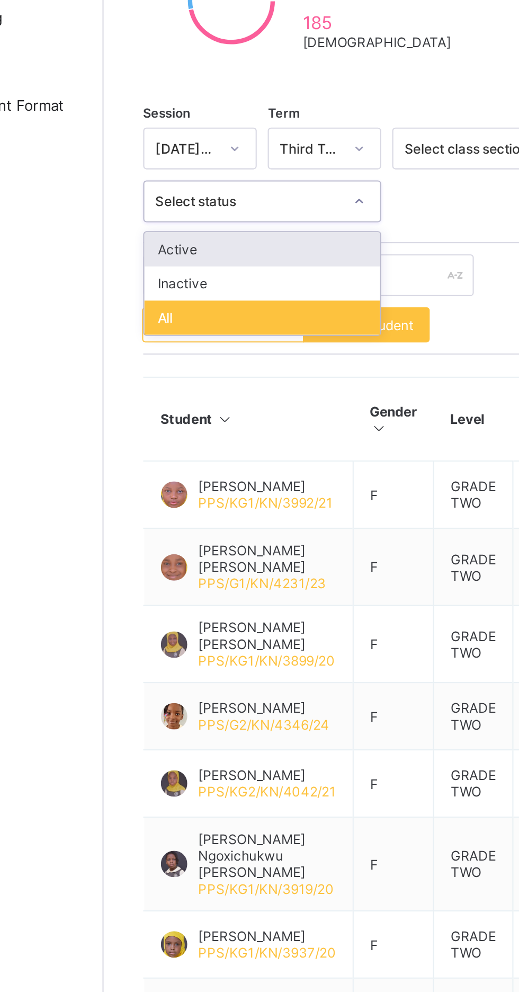
click at [118, 341] on div "Dashboard Staff Student Parent Classes Broadsheet CBT Lesson Plan Messaging Tim…" at bounding box center [63, 517] width 127 height 950
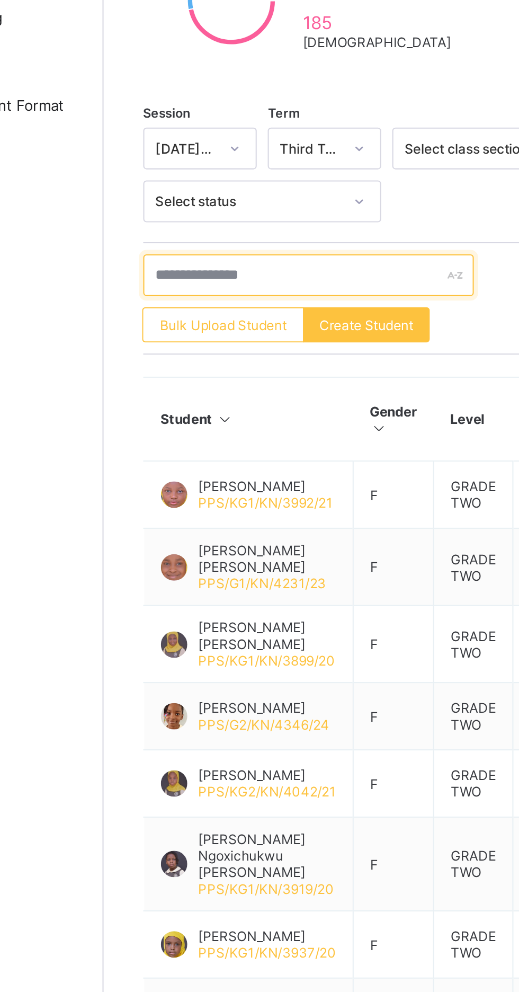
click at [206, 356] on input "text" at bounding box center [225, 357] width 159 height 20
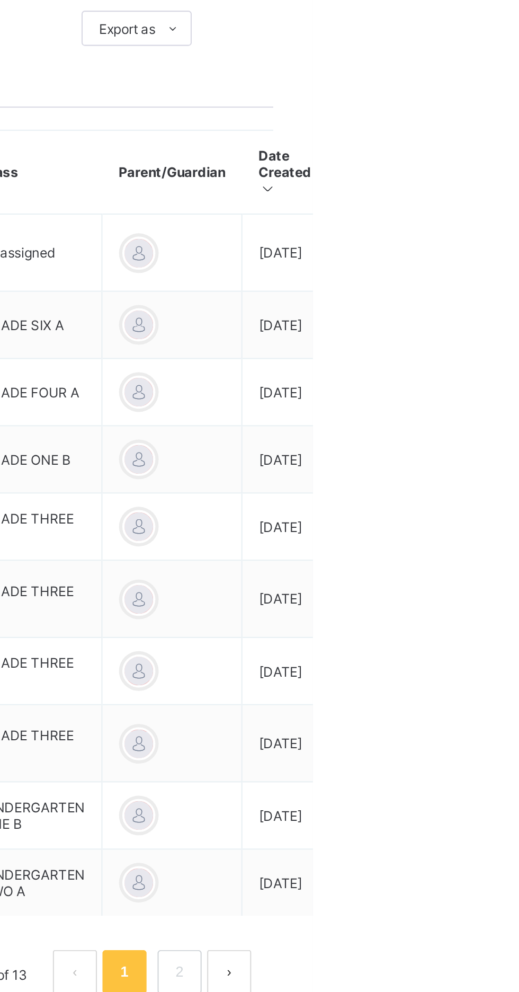
type input "**********"
click at [0, 0] on ul "View Profile Edit Student Link Parent/Guardian Delete Student" at bounding box center [0, 0] width 0 height 0
click at [0, 0] on li "View Profile" at bounding box center [0, 0] width 0 height 0
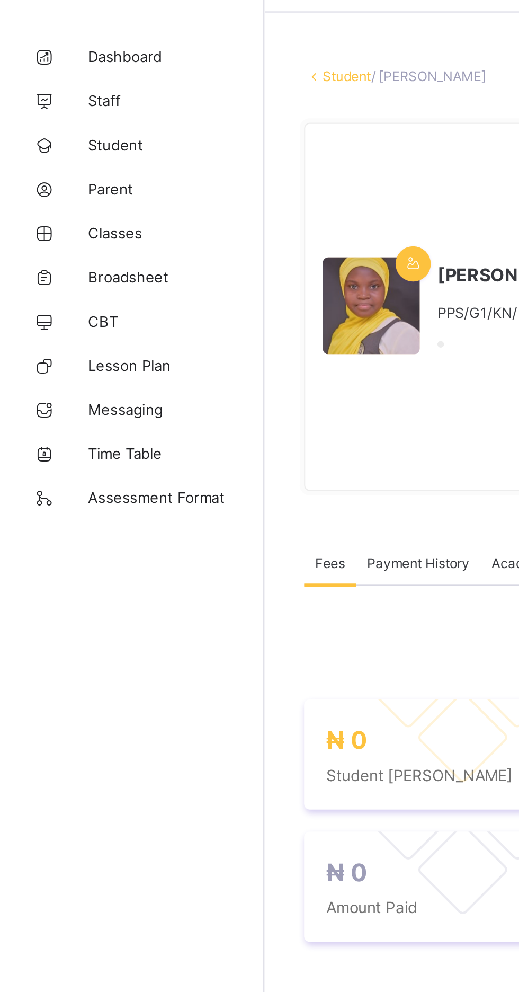
click at [170, 76] on link "Student" at bounding box center [166, 73] width 23 height 8
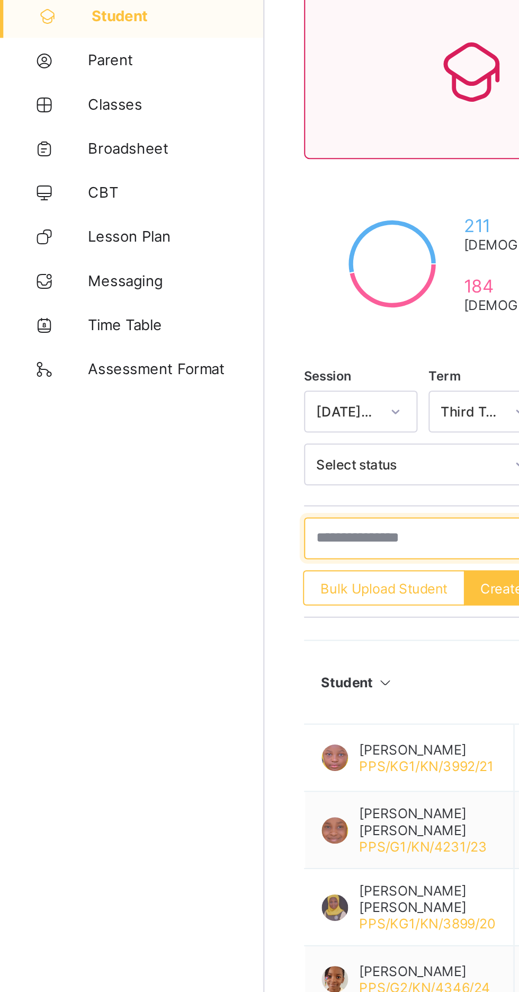
click at [188, 359] on input "text" at bounding box center [225, 357] width 159 height 20
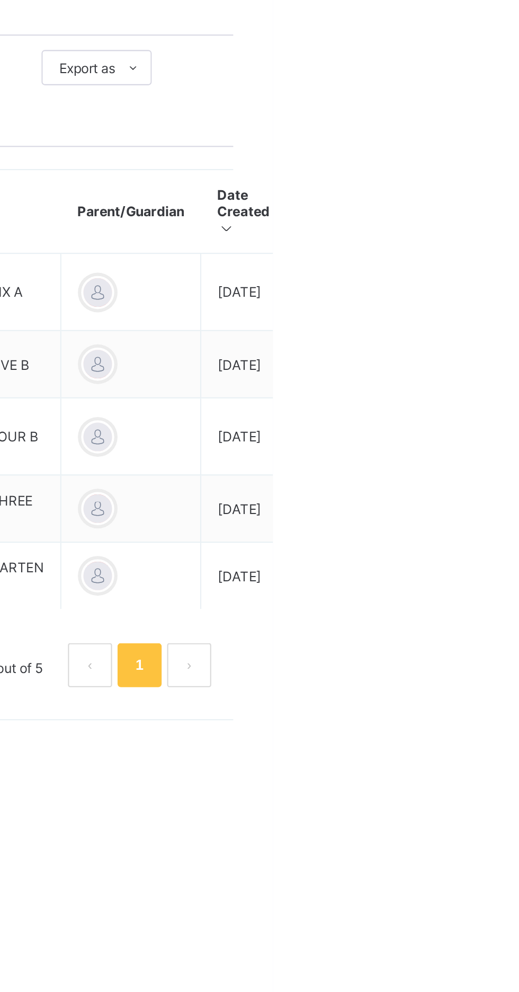
type input "********"
click at [0, 0] on div "View Profile" at bounding box center [0, 0] width 0 height 0
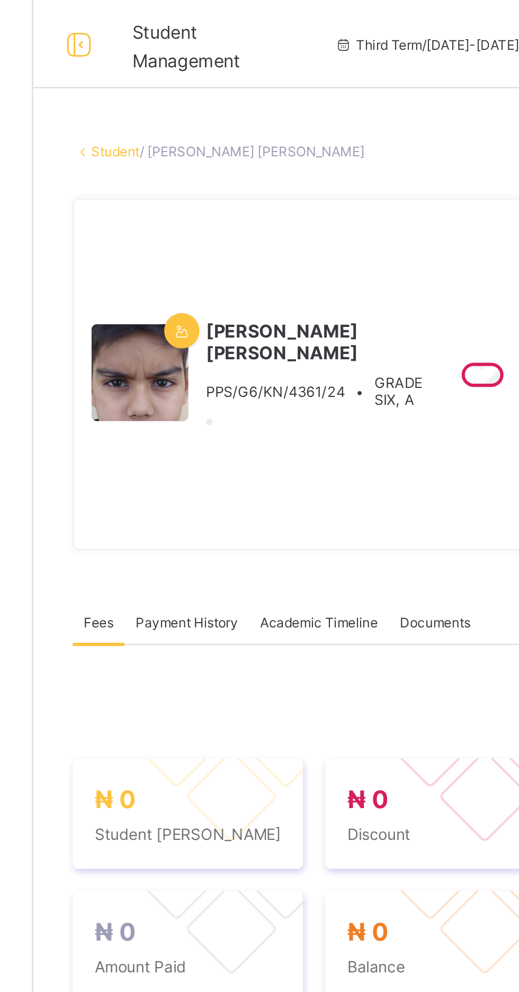
click at [167, 77] on link "Student" at bounding box center [166, 73] width 23 height 8
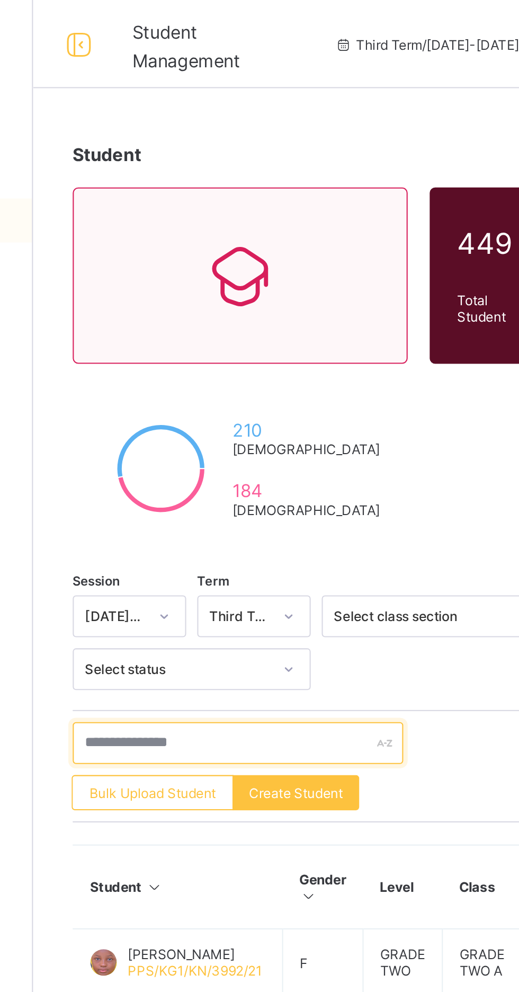
click at [184, 356] on input "text" at bounding box center [225, 357] width 159 height 20
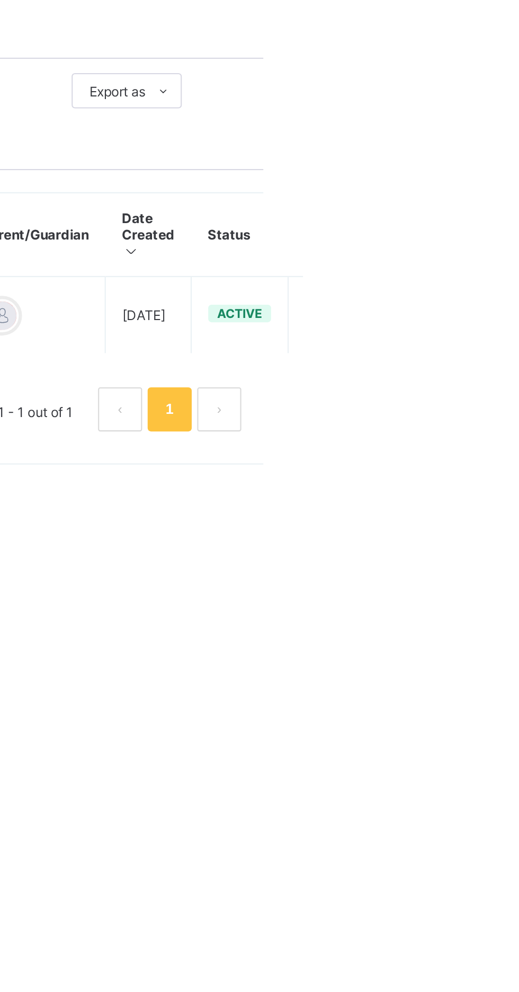
type input "*****"
click at [519, 462] on icon at bounding box center [527, 465] width 9 height 8
click at [0, 0] on div "View Profile" at bounding box center [0, 0] width 0 height 0
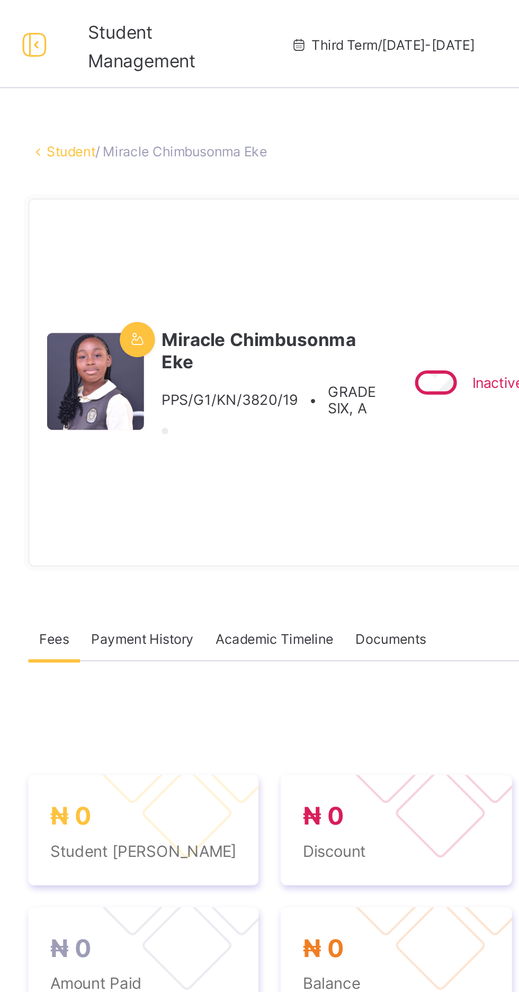
click at [175, 77] on link "Student" at bounding box center [166, 73] width 23 height 8
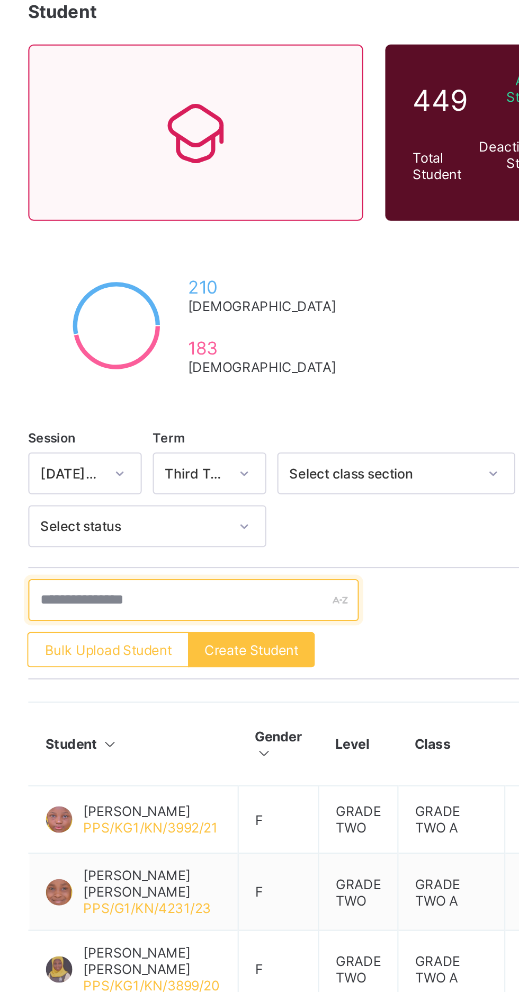
click at [214, 356] on input "text" at bounding box center [225, 357] width 159 height 20
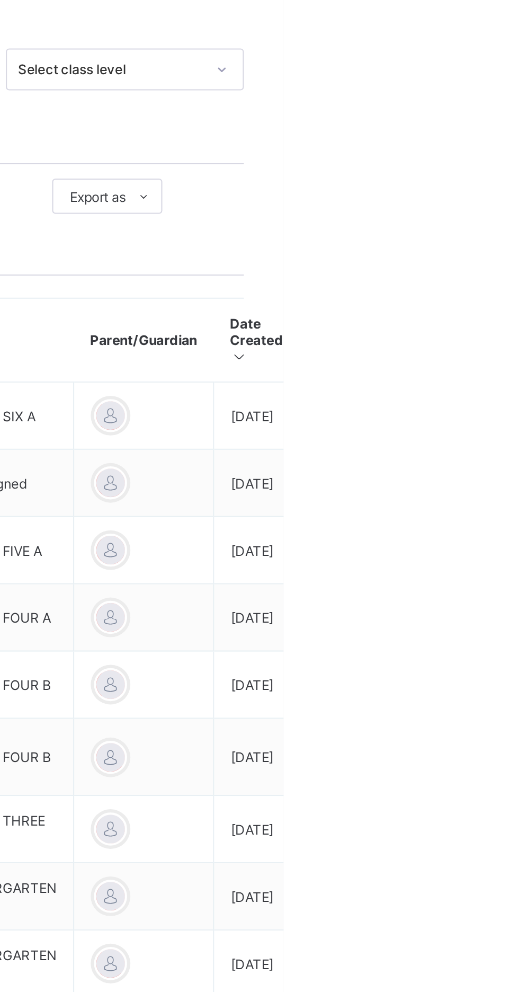
type input "**********"
click at [0, 0] on ul "View Profile Edit Student Link Parent/Guardian Delete Student" at bounding box center [0, 0] width 0 height 0
click at [0, 0] on div "View Profile" at bounding box center [0, 0] width 0 height 0
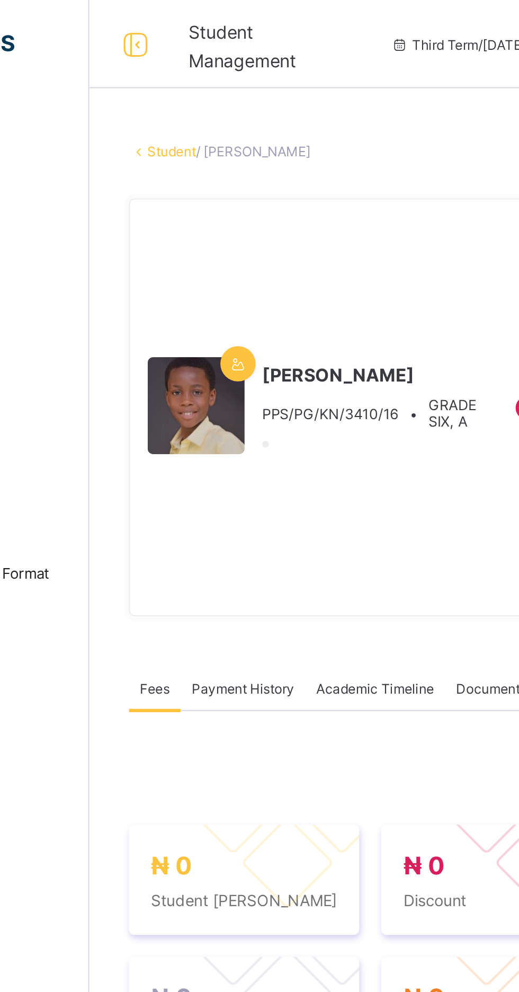
click at [170, 77] on link "Student" at bounding box center [166, 73] width 23 height 8
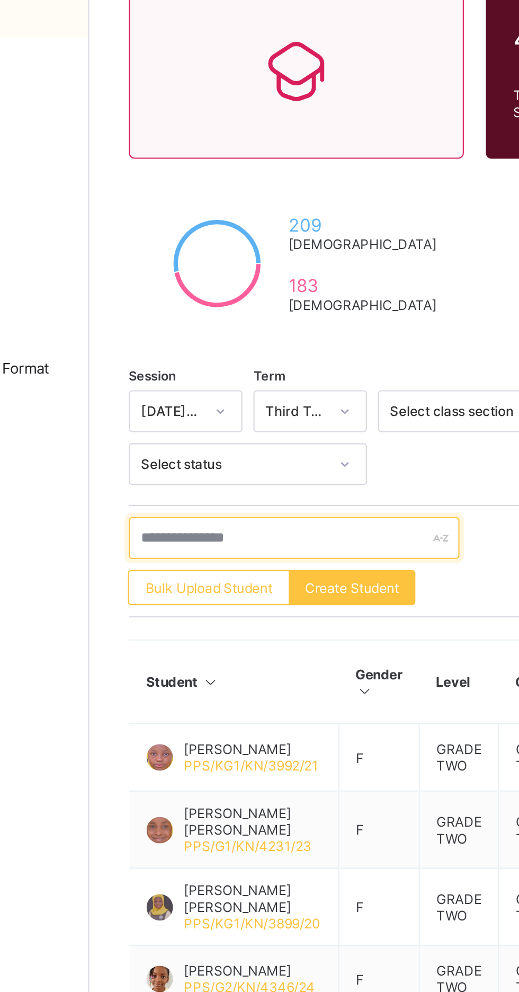
click at [200, 356] on input "text" at bounding box center [225, 357] width 159 height 20
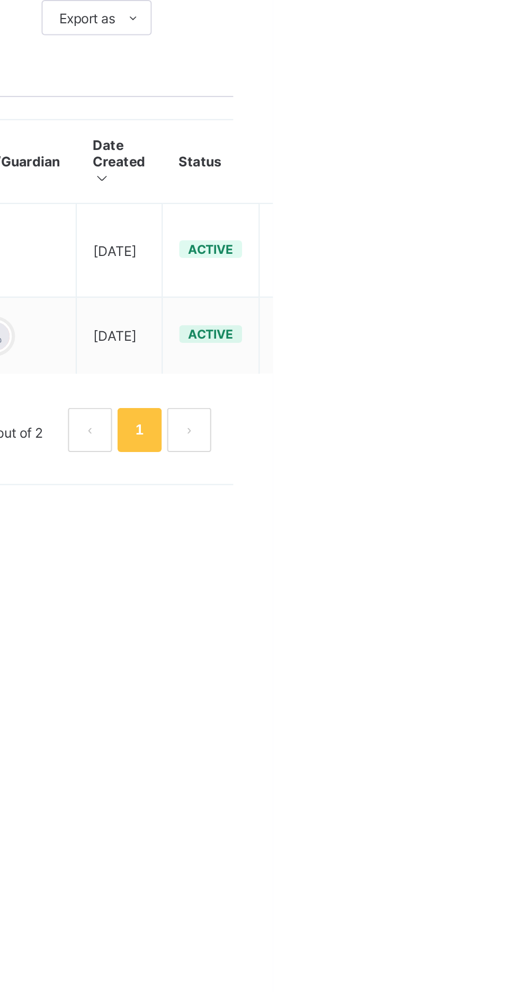
type input "********"
click at [0, 0] on ul "View Profile Edit Student Link Parent/Guardian Delete Student" at bounding box center [0, 0] width 0 height 0
click at [0, 0] on div "View Profile" at bounding box center [0, 0] width 0 height 0
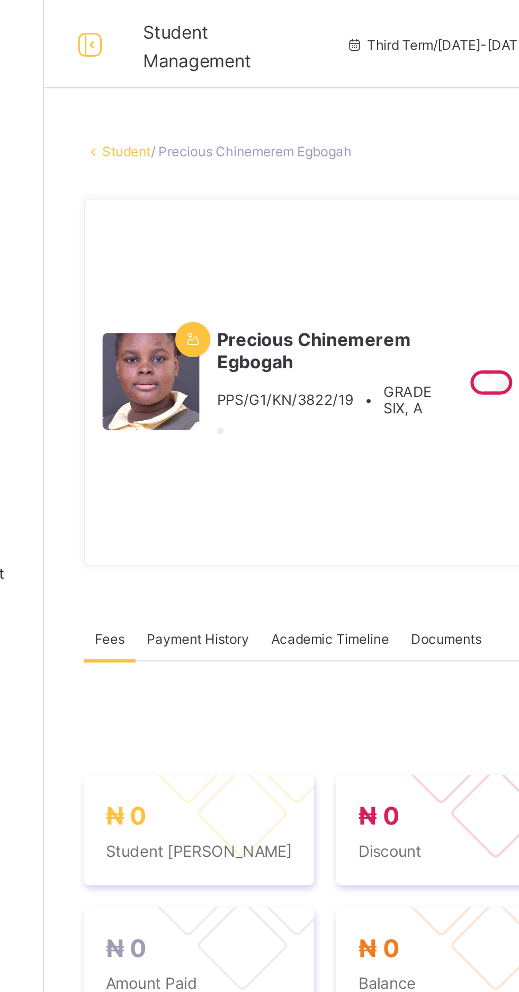
click at [172, 77] on link "Student" at bounding box center [166, 73] width 23 height 8
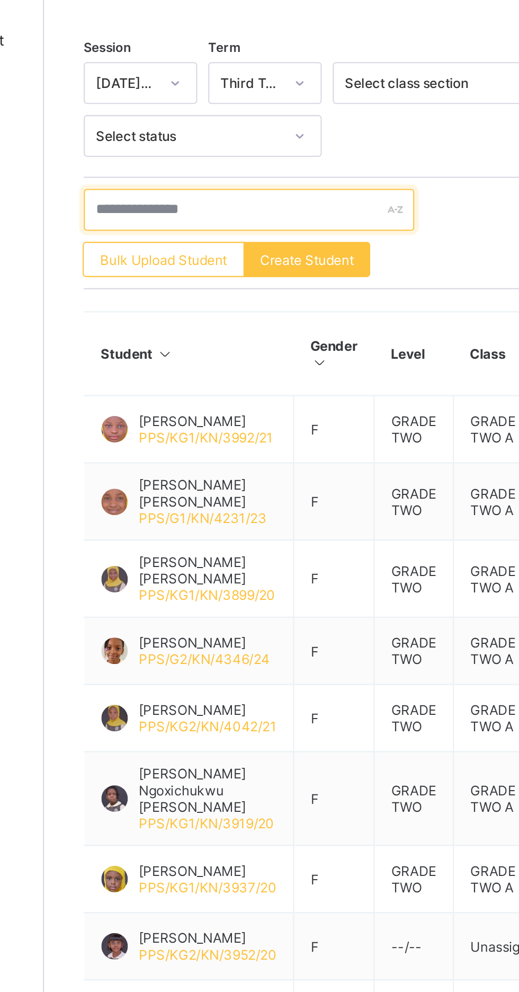
click at [203, 358] on input "text" at bounding box center [225, 357] width 159 height 20
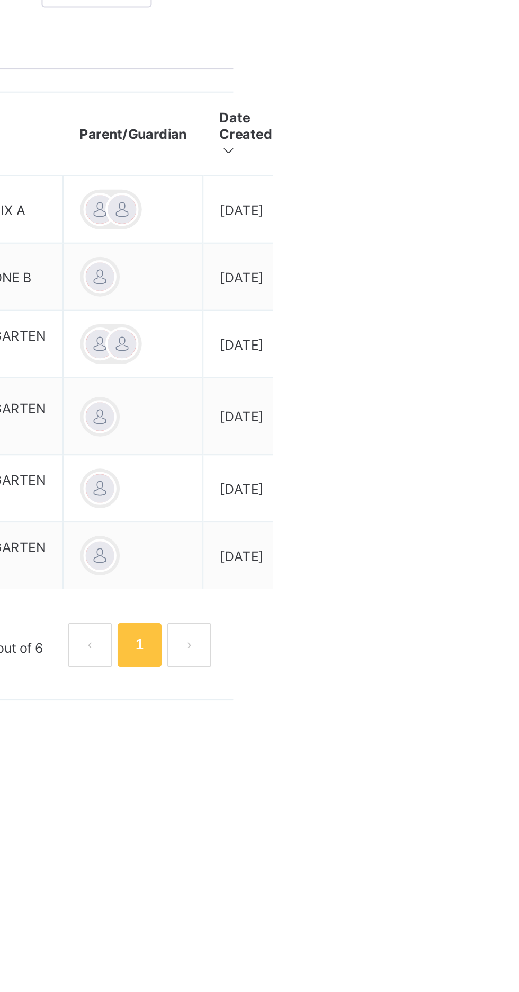
type input "*******"
click at [0, 0] on ul "View Profile Edit Student Link Parent/Guardian Delete Student" at bounding box center [0, 0] width 0 height 0
click at [0, 0] on div "View Profile" at bounding box center [0, 0] width 0 height 0
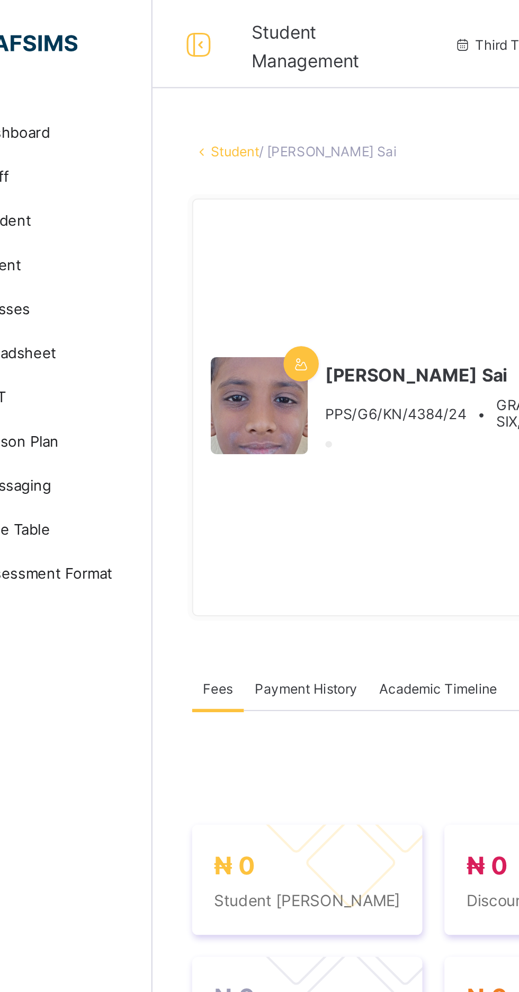
click at [172, 77] on link "Student" at bounding box center [166, 73] width 23 height 8
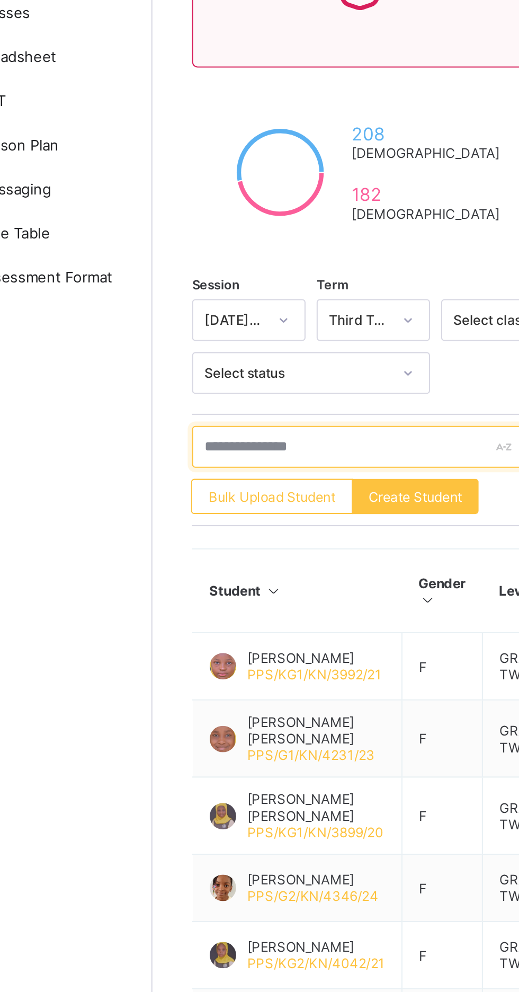
click at [193, 357] on input "text" at bounding box center [225, 357] width 159 height 20
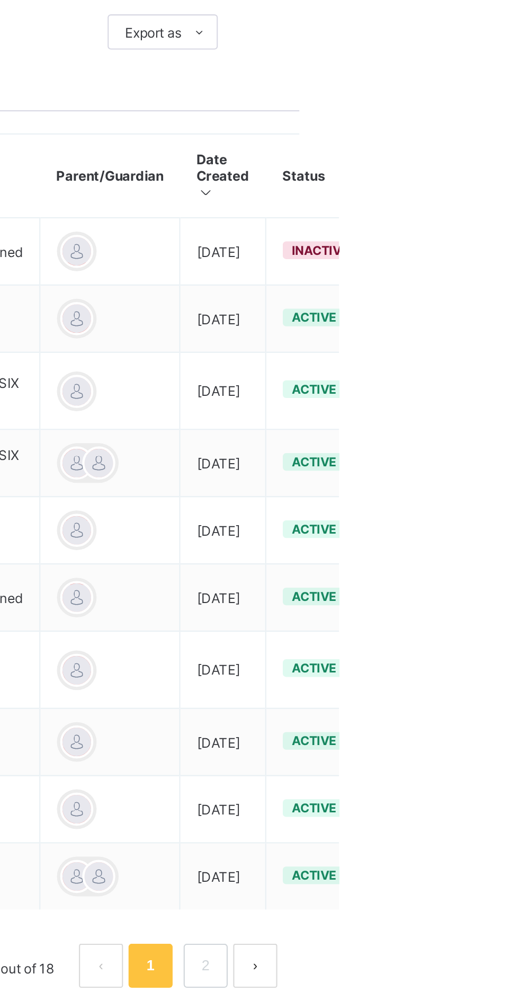
type input "**********"
click at [0, 0] on ul "View Profile Edit Student Link Parent/Guardian Delete Student" at bounding box center [0, 0] width 0 height 0
click at [0, 0] on div "View Profile" at bounding box center [0, 0] width 0 height 0
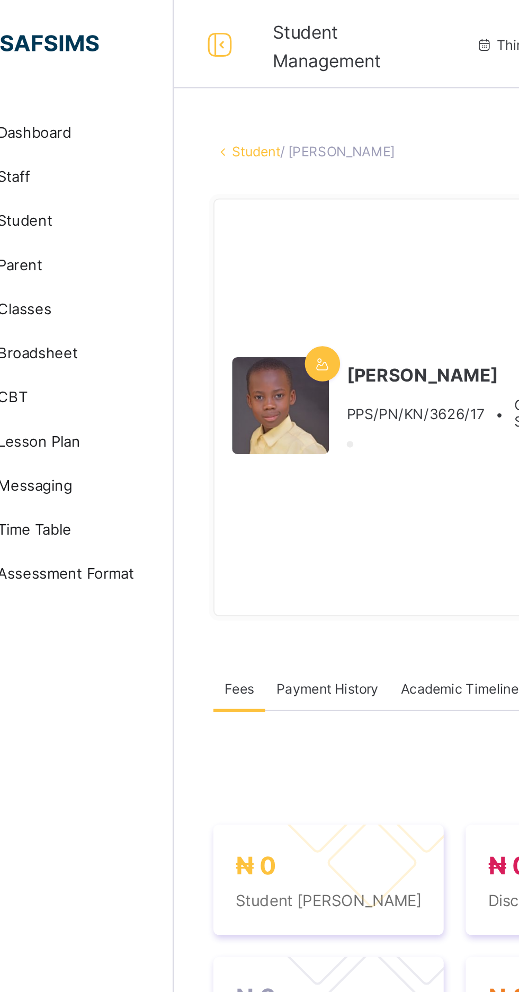
click at [172, 77] on link "Student" at bounding box center [166, 73] width 23 height 8
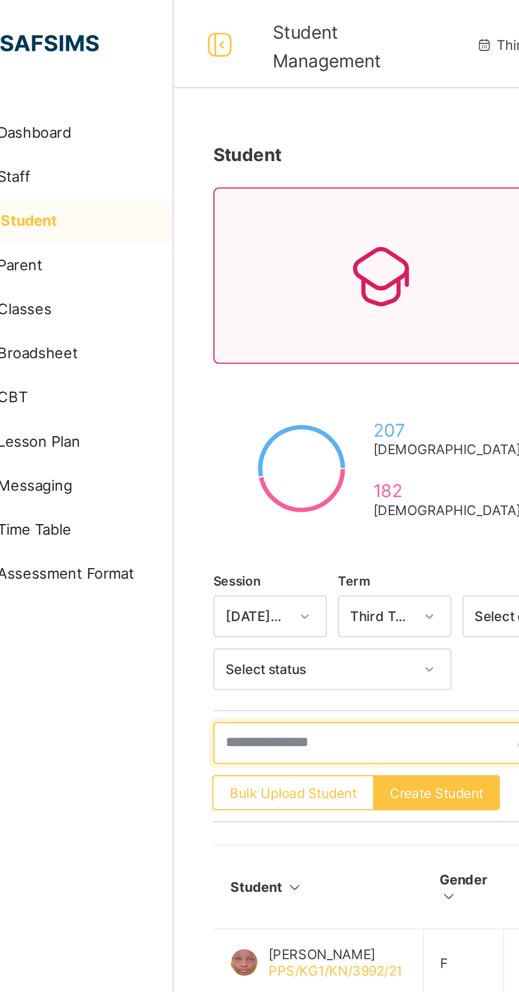
click at [183, 356] on input "text" at bounding box center [225, 357] width 159 height 20
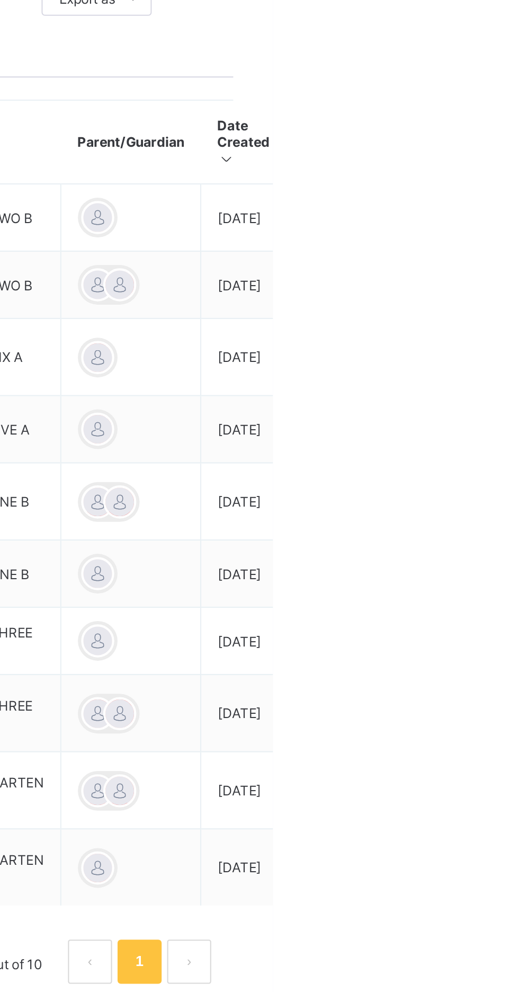
type input "**********"
click at [0, 0] on ul "View Profile Edit Student Link Parent/Guardian Delete Student" at bounding box center [0, 0] width 0 height 0
click at [0, 0] on div "View Profile" at bounding box center [0, 0] width 0 height 0
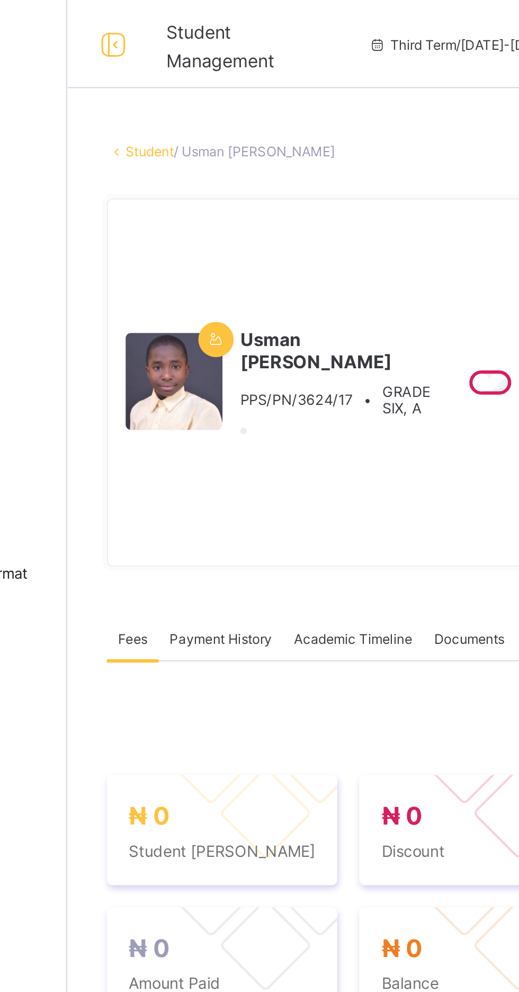
click at [166, 77] on link "Student" at bounding box center [166, 73] width 23 height 8
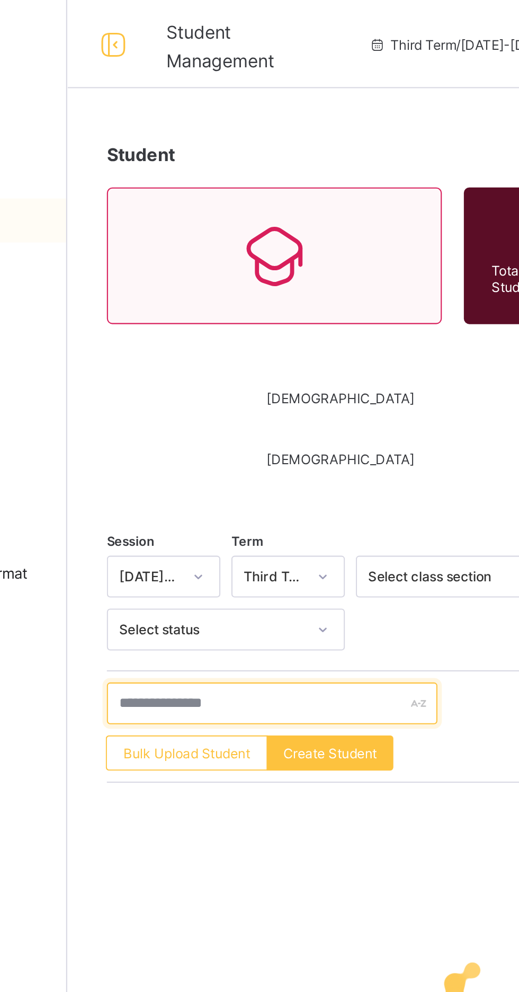
click at [198, 342] on input "text" at bounding box center [225, 338] width 159 height 20
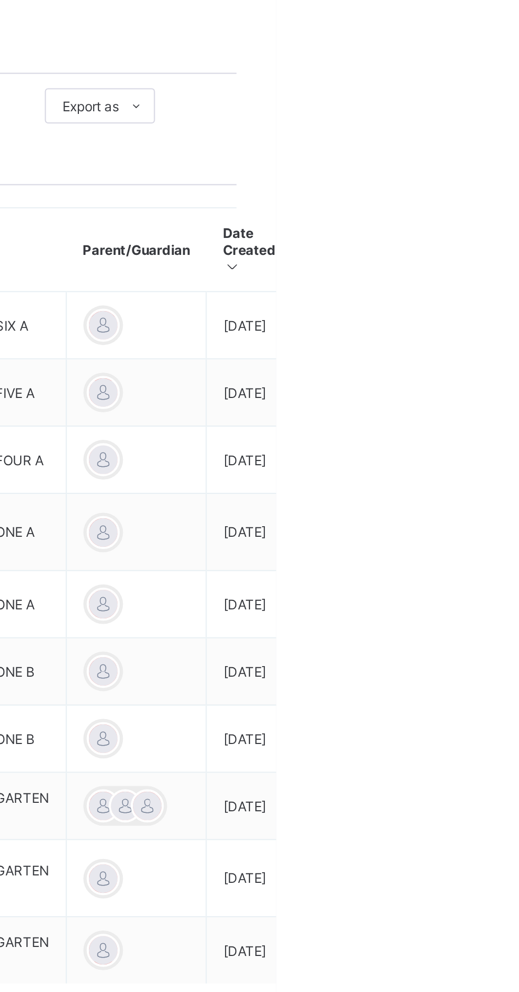
type input "**********"
click at [0, 0] on ul "View Profile Edit Student Link Parent/Guardian Delete Student" at bounding box center [0, 0] width 0 height 0
click at [0, 0] on div "View Profile" at bounding box center [0, 0] width 0 height 0
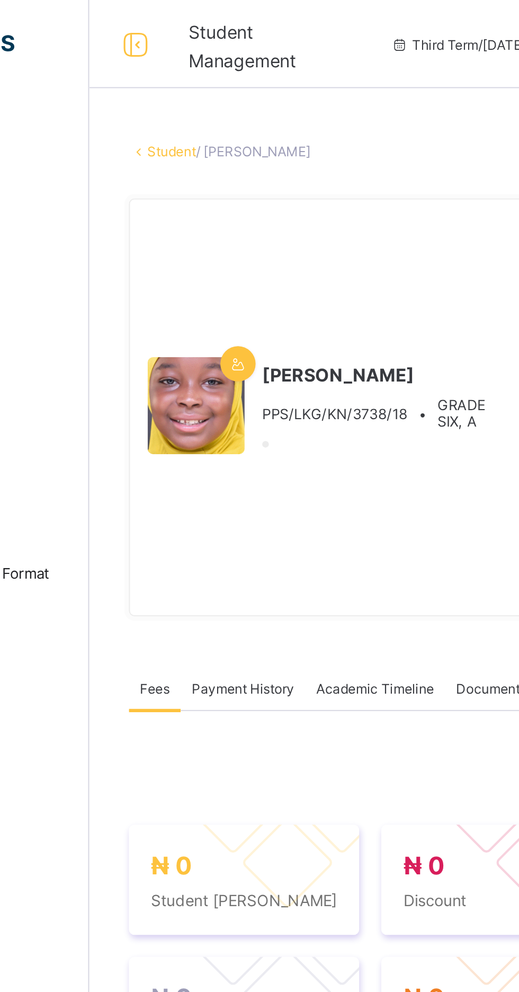
click at [179, 75] on link "Student" at bounding box center [166, 73] width 23 height 8
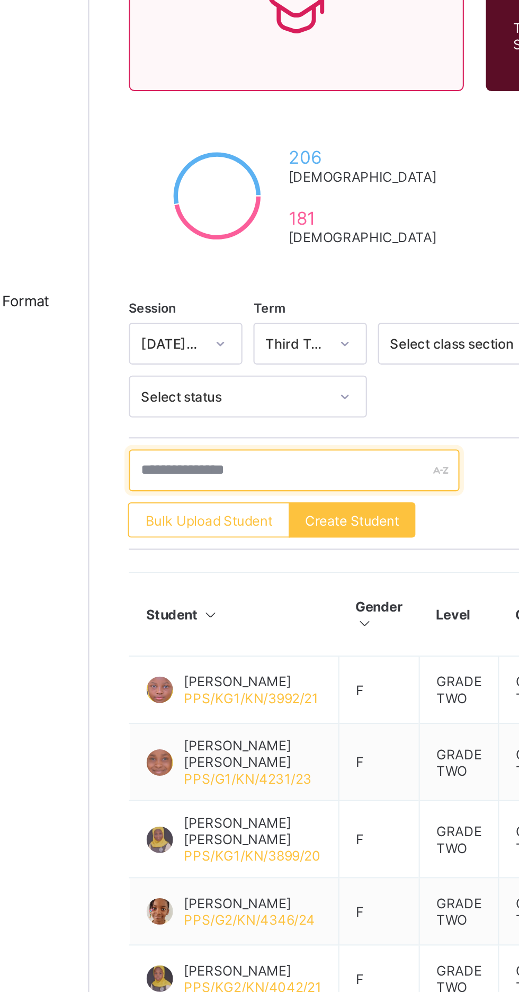
click at [192, 357] on input "text" at bounding box center [225, 357] width 159 height 20
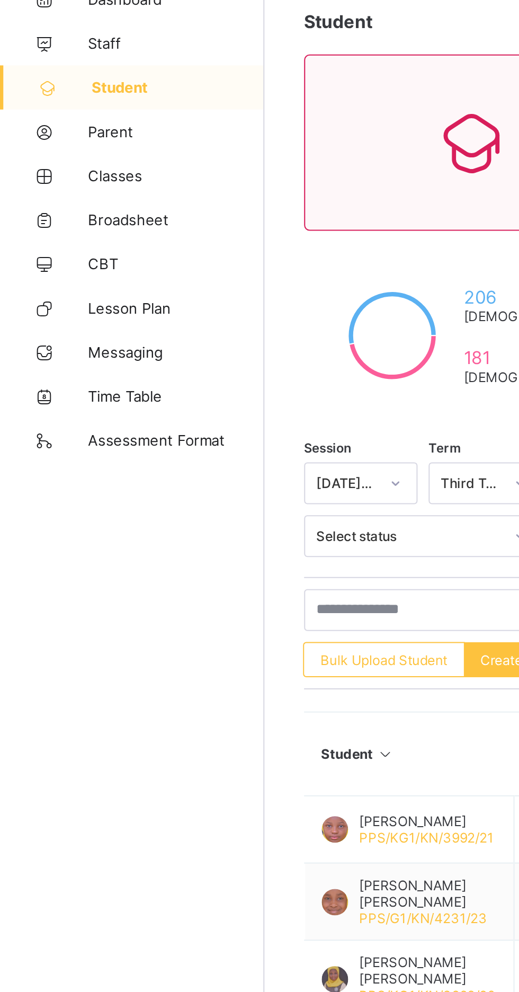
click at [52, 147] on span "Classes" at bounding box center [84, 148] width 85 height 8
